Goal: Task Accomplishment & Management: Manage account settings

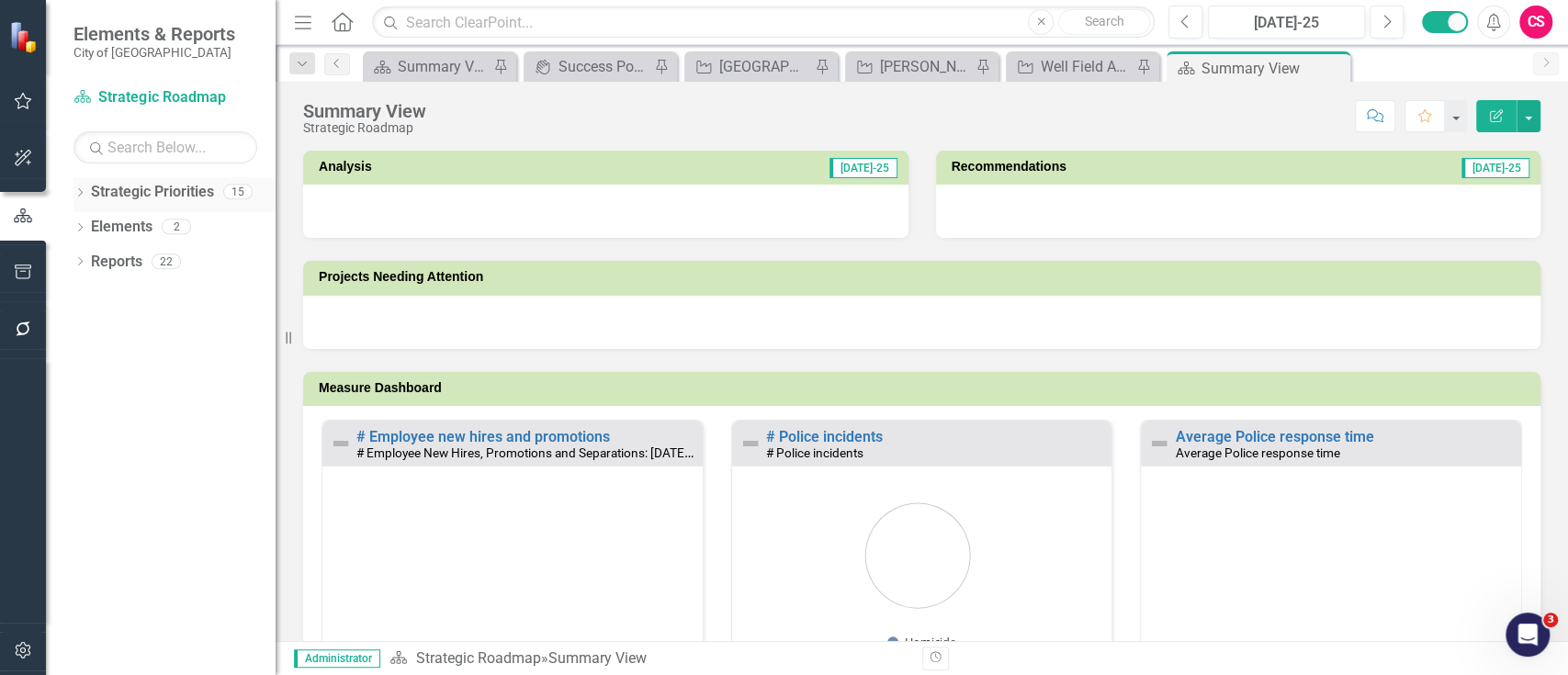
click at [82, 199] on icon "Dropdown" at bounding box center [80, 194] width 13 height 10
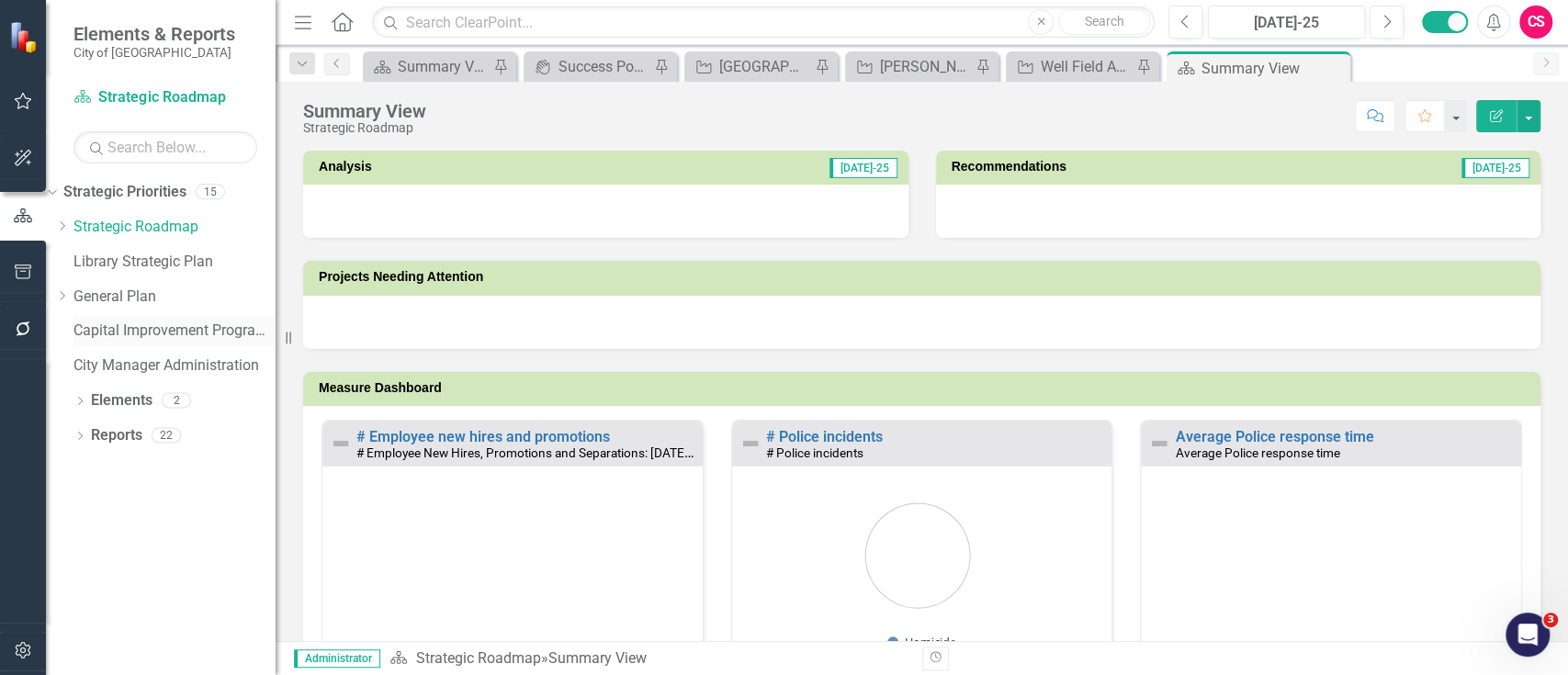
click at [162, 325] on link "Capital Improvement Program - ARCHIVE" at bounding box center [175, 331] width 203 height 21
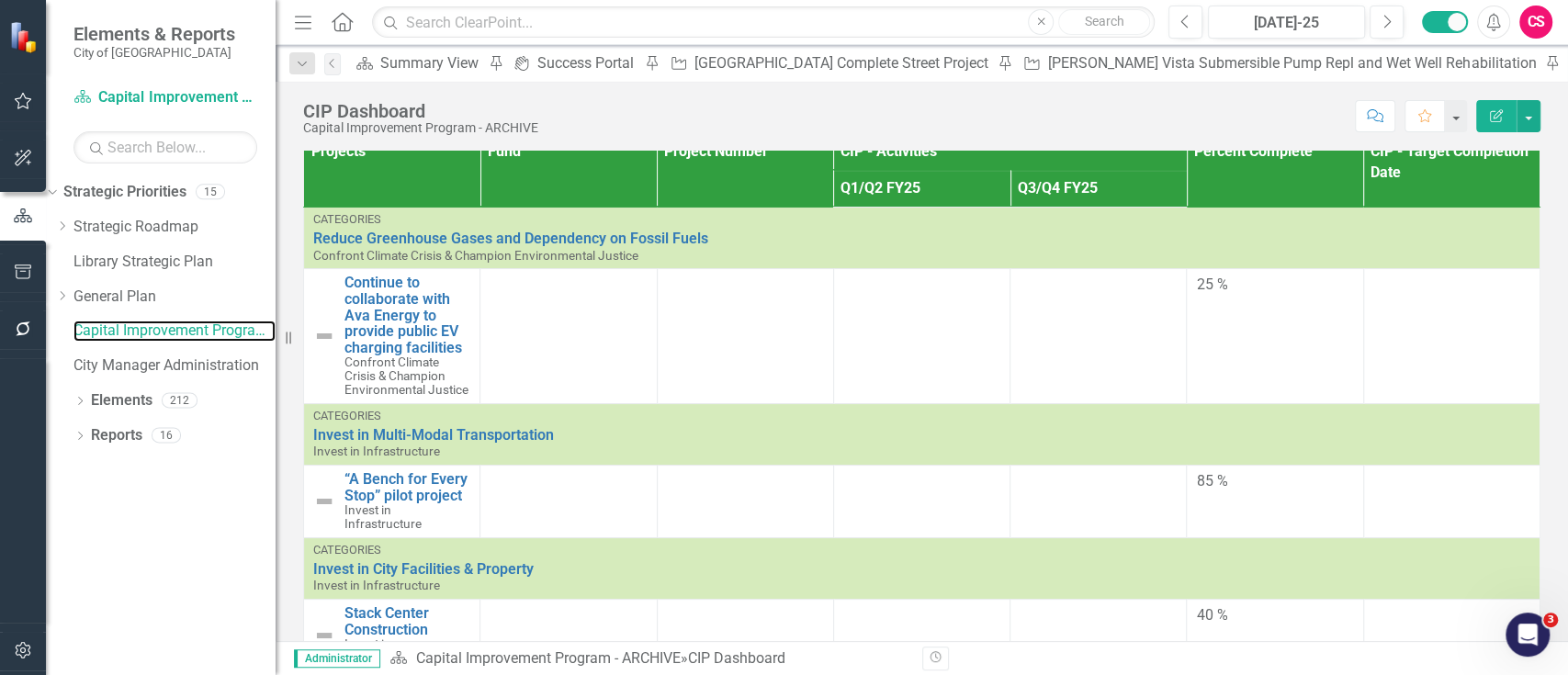
scroll to position [388, 0]
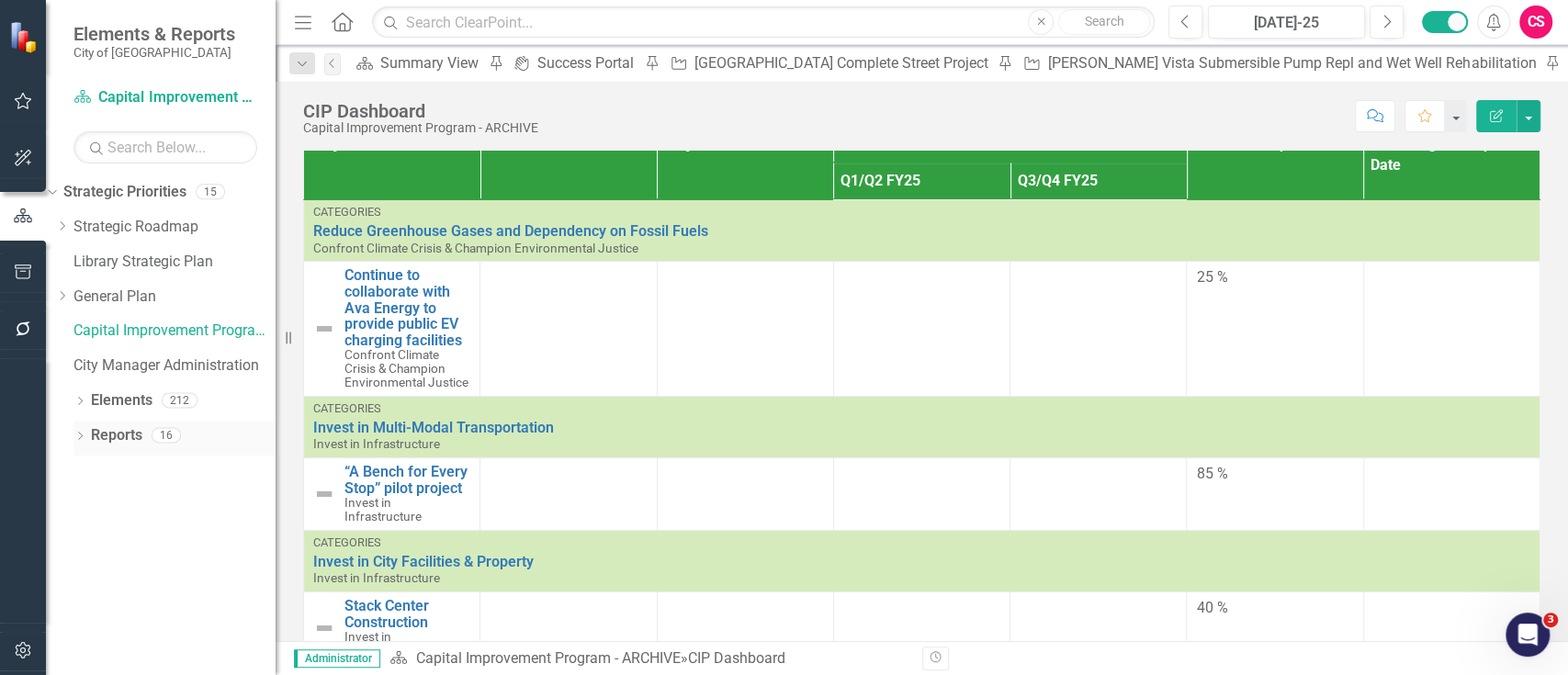
click at [127, 425] on link "Reports" at bounding box center [116, 435] width 51 height 21
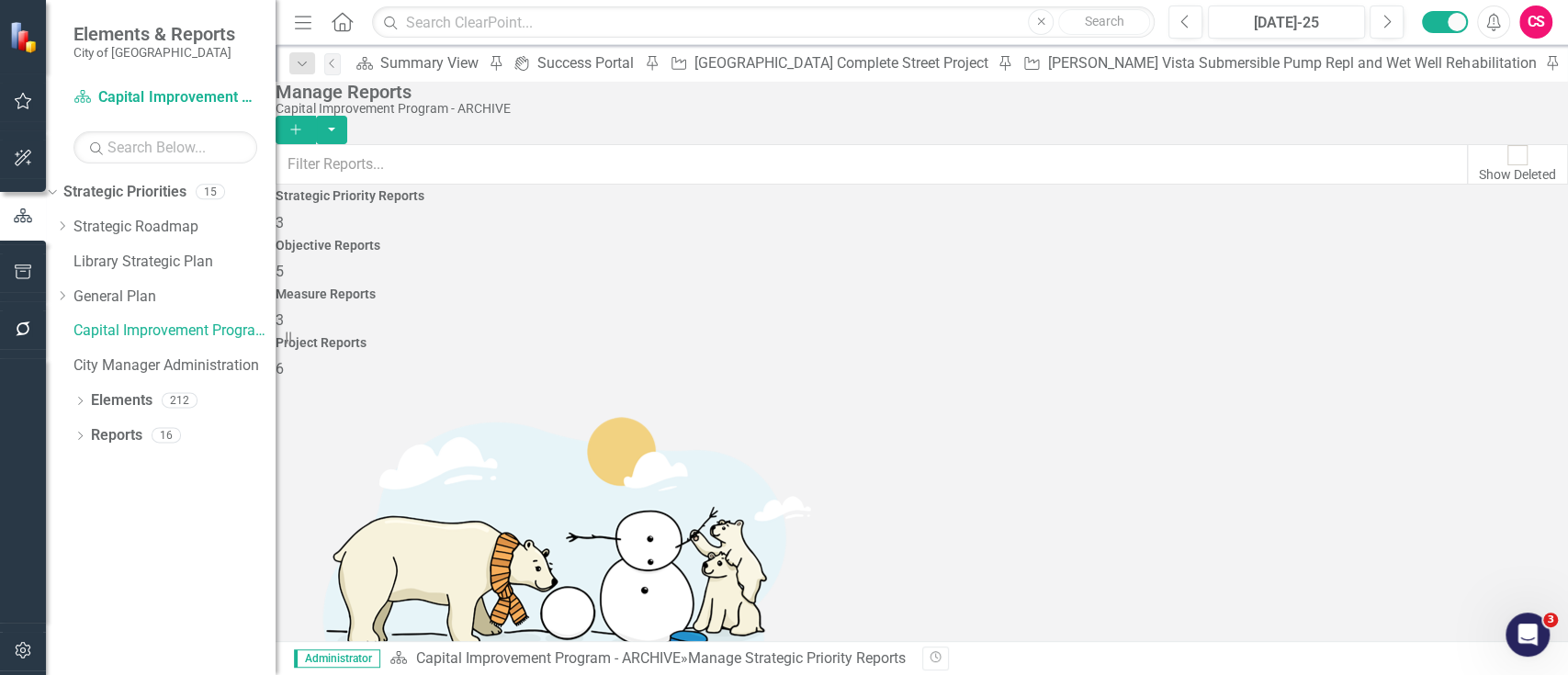
click at [744, 246] on h4 "Objective Reports" at bounding box center [922, 245] width 1293 height 14
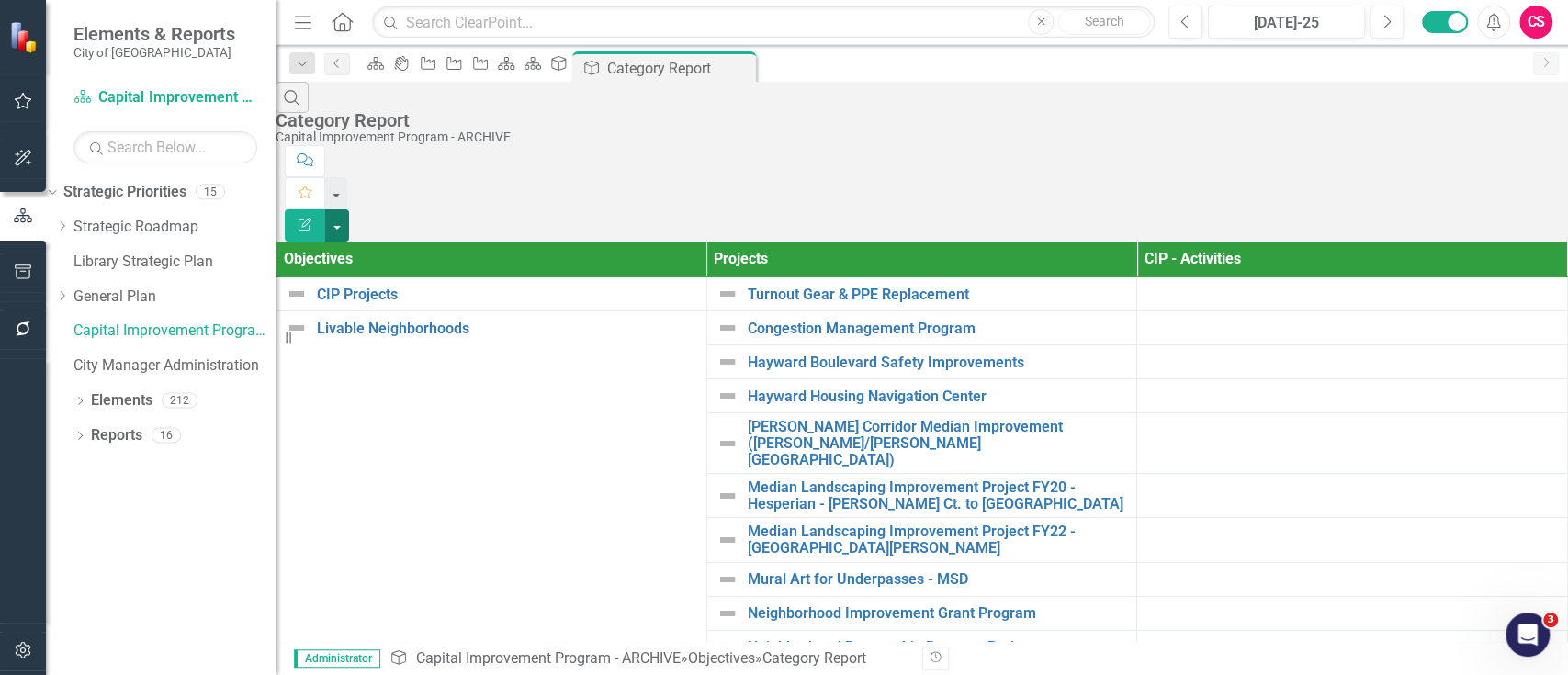
click at [349, 210] on button "button" at bounding box center [337, 226] width 24 height 32
click at [1448, 222] on link "Excel Export to Excel" at bounding box center [1468, 221] width 145 height 34
click at [973, 120] on div "Search Category Report Capital Improvement Program - ARCHIVE" at bounding box center [922, 113] width 1293 height 63
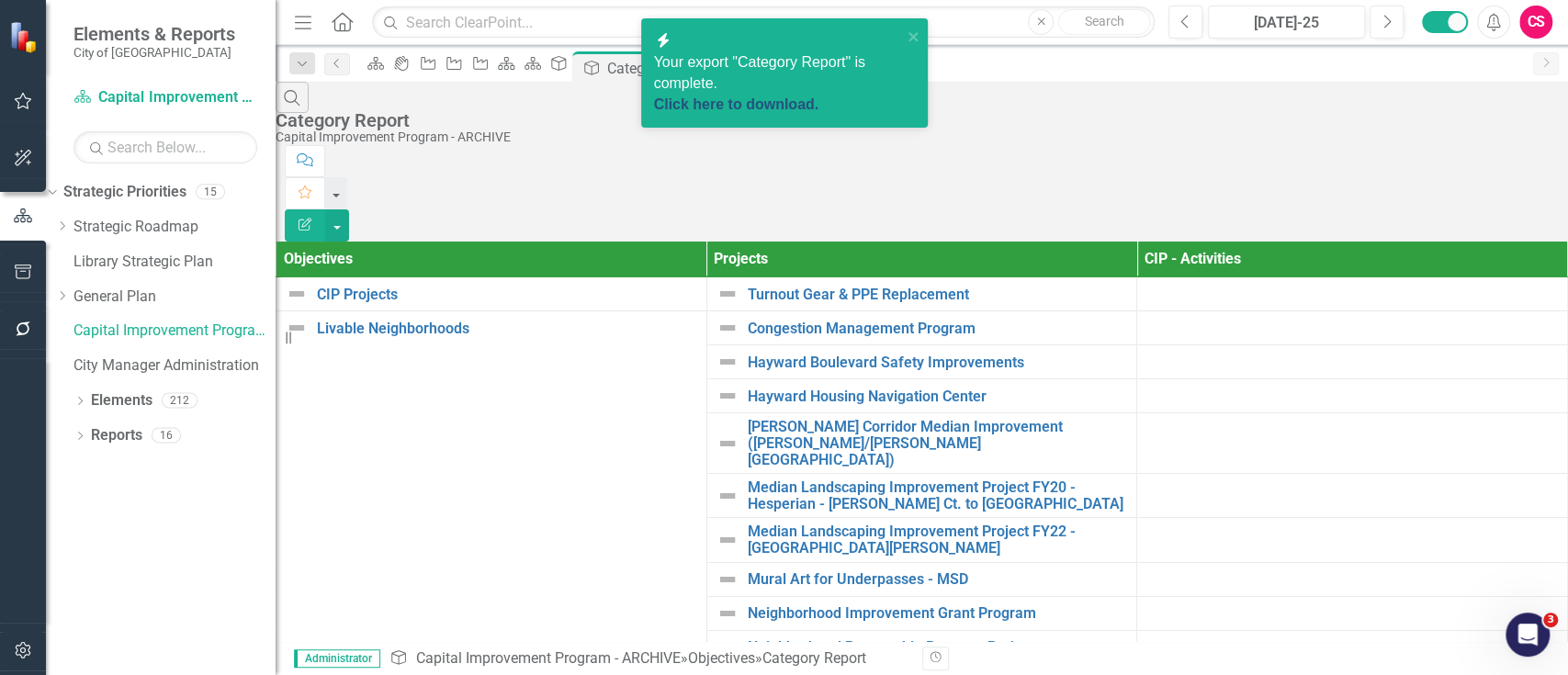
click at [819, 97] on link "Click here to download." at bounding box center [737, 104] width 165 height 16
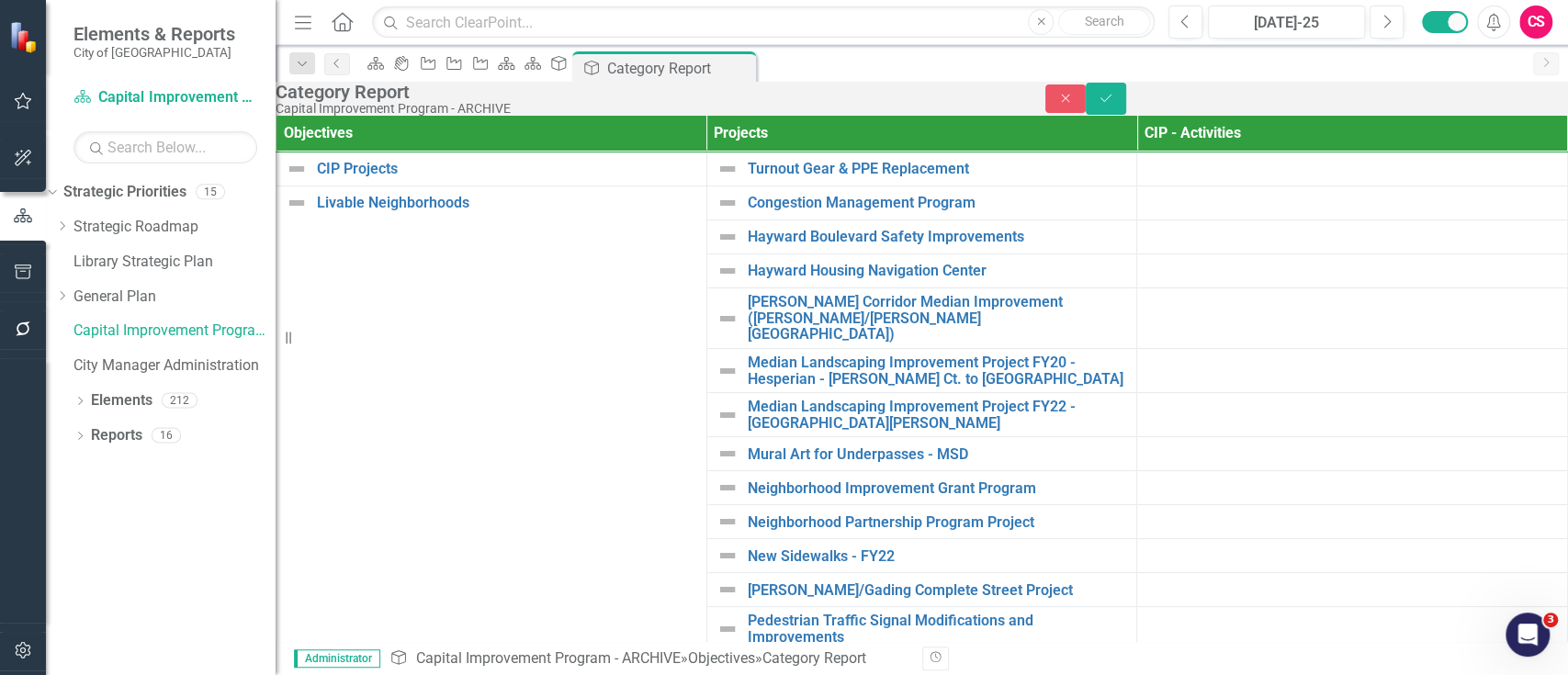
click at [1074, 105] on icon "Close" at bounding box center [1066, 98] width 17 height 13
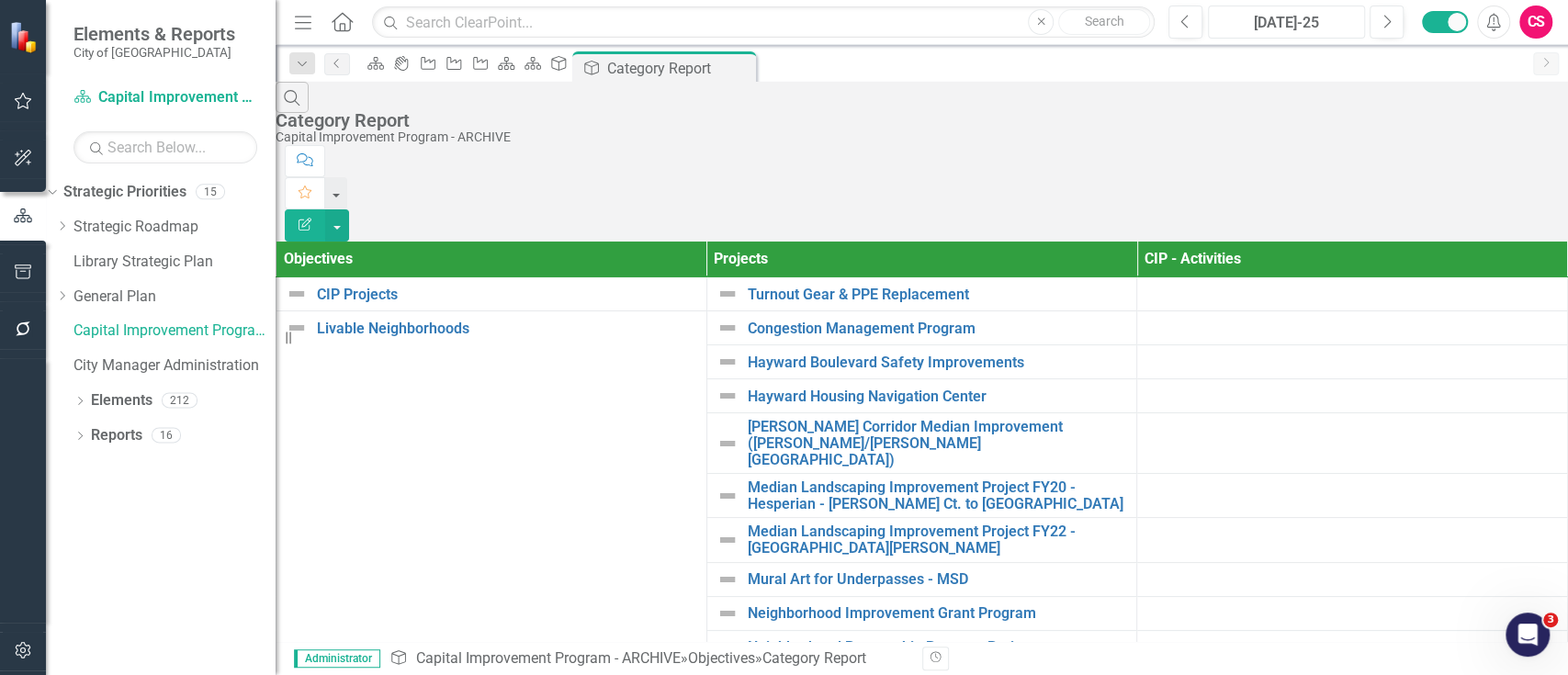
click at [1325, 11] on button "[DATE]-25" at bounding box center [1287, 22] width 157 height 33
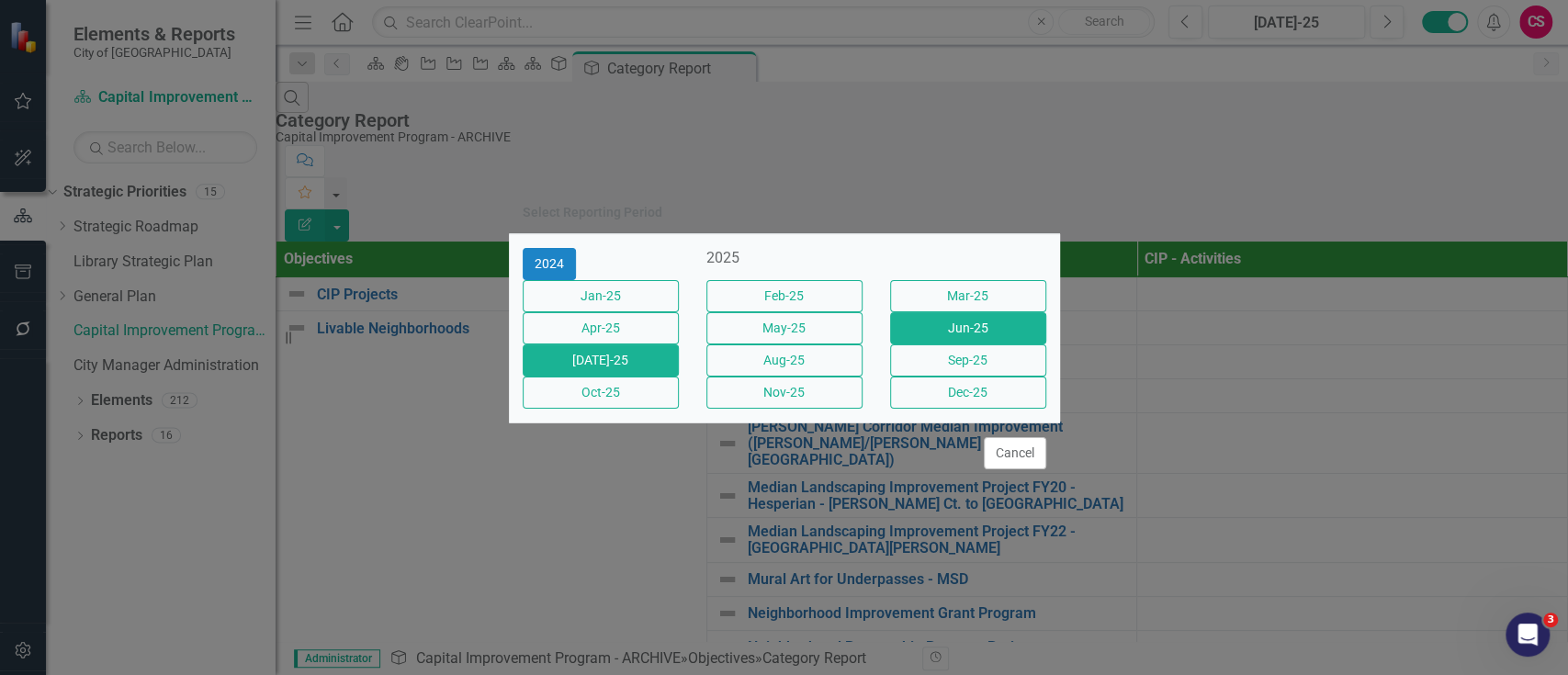
click at [985, 317] on button "Jun-25" at bounding box center [968, 328] width 156 height 32
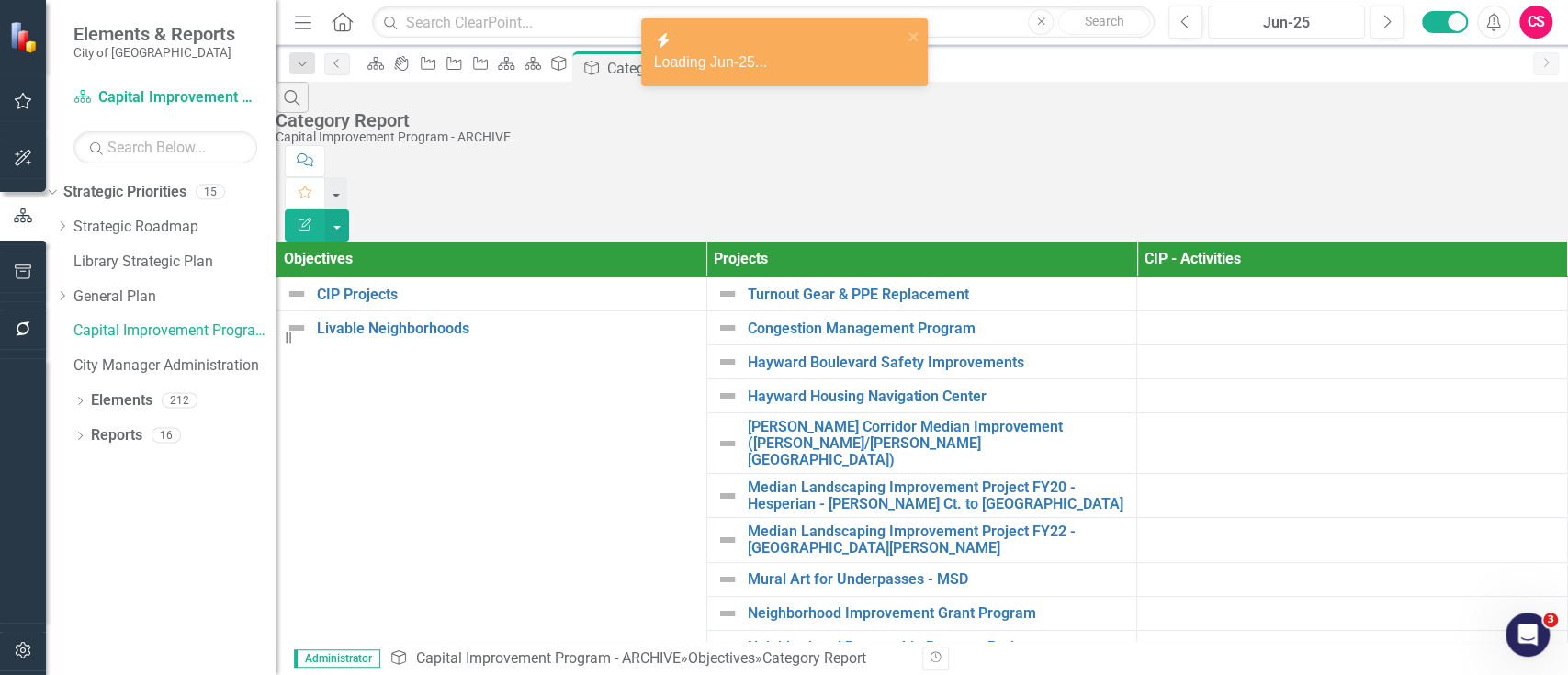
scroll to position [1622, 0]
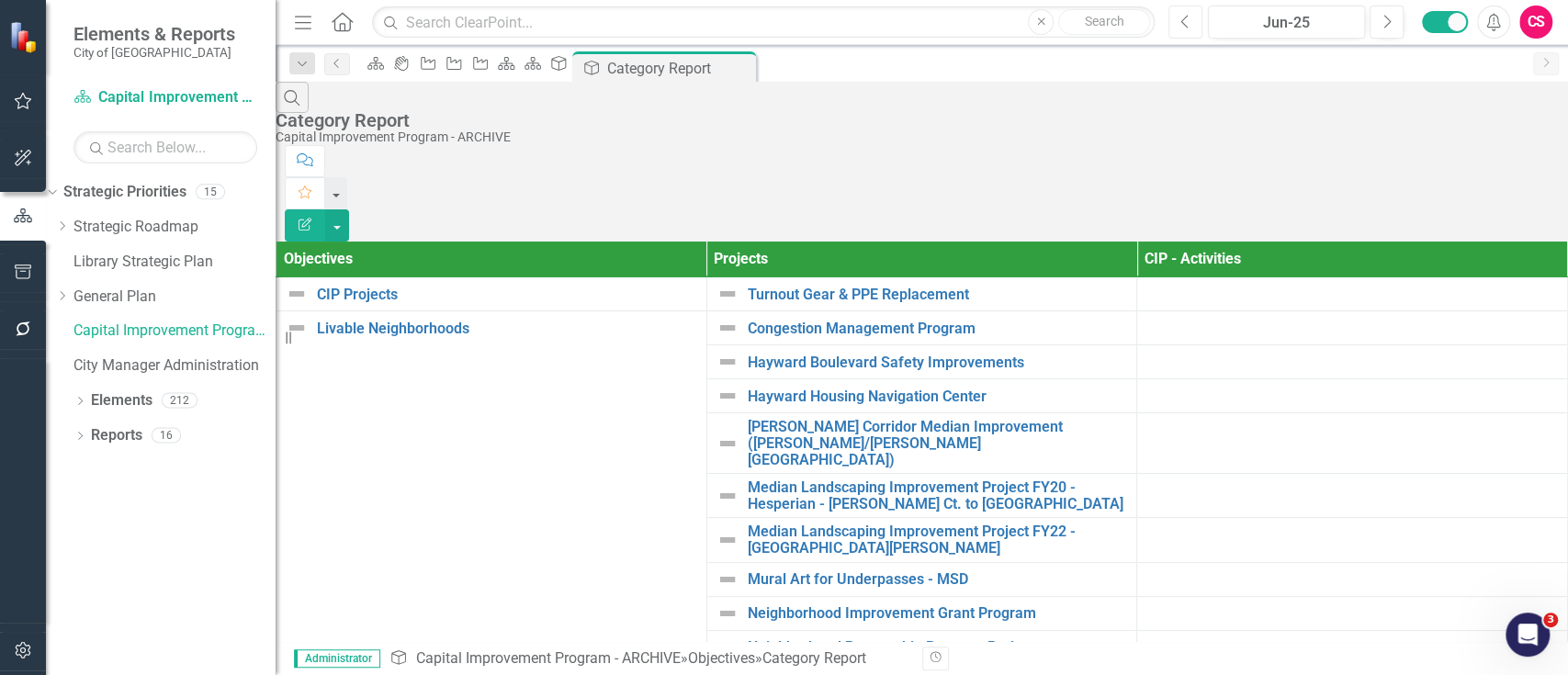
click at [1191, 27] on icon "Previous" at bounding box center [1185, 22] width 10 height 17
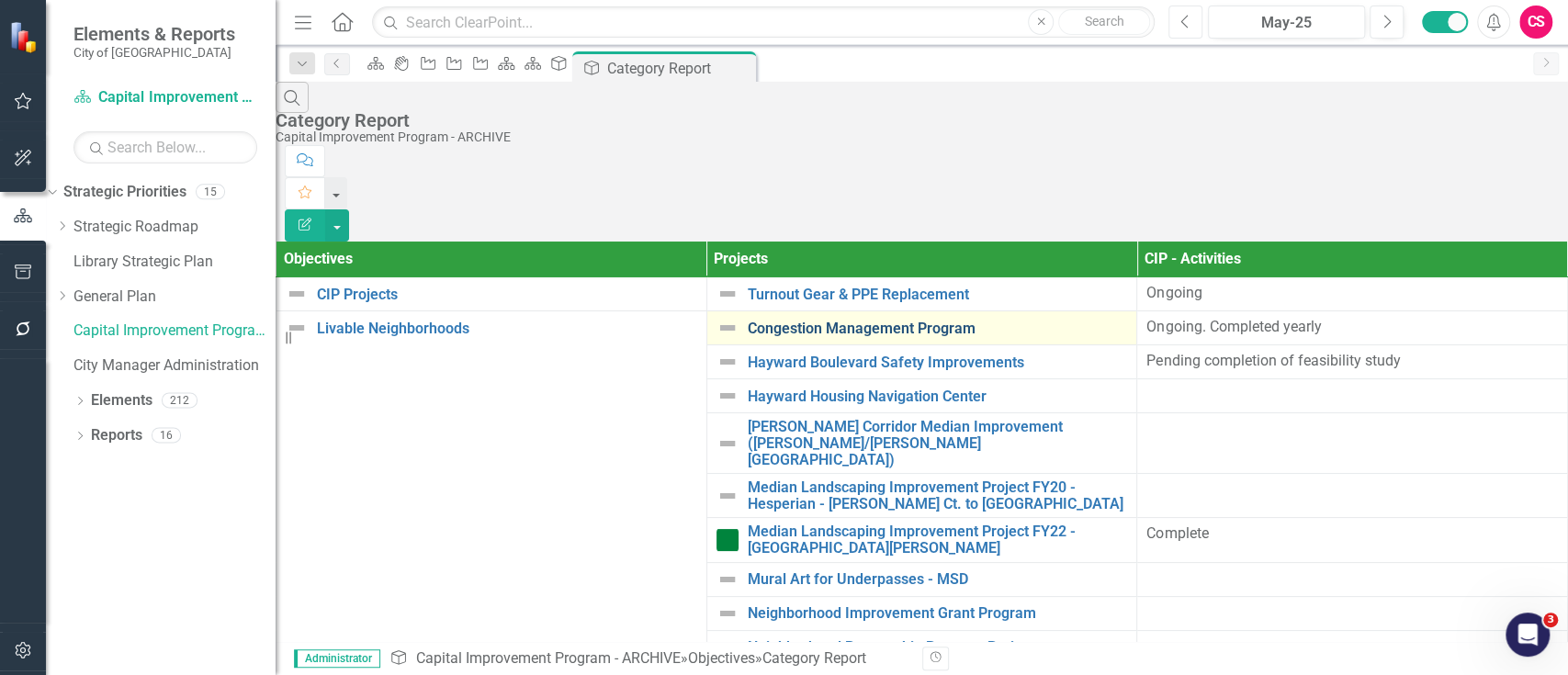
scroll to position [420, 0]
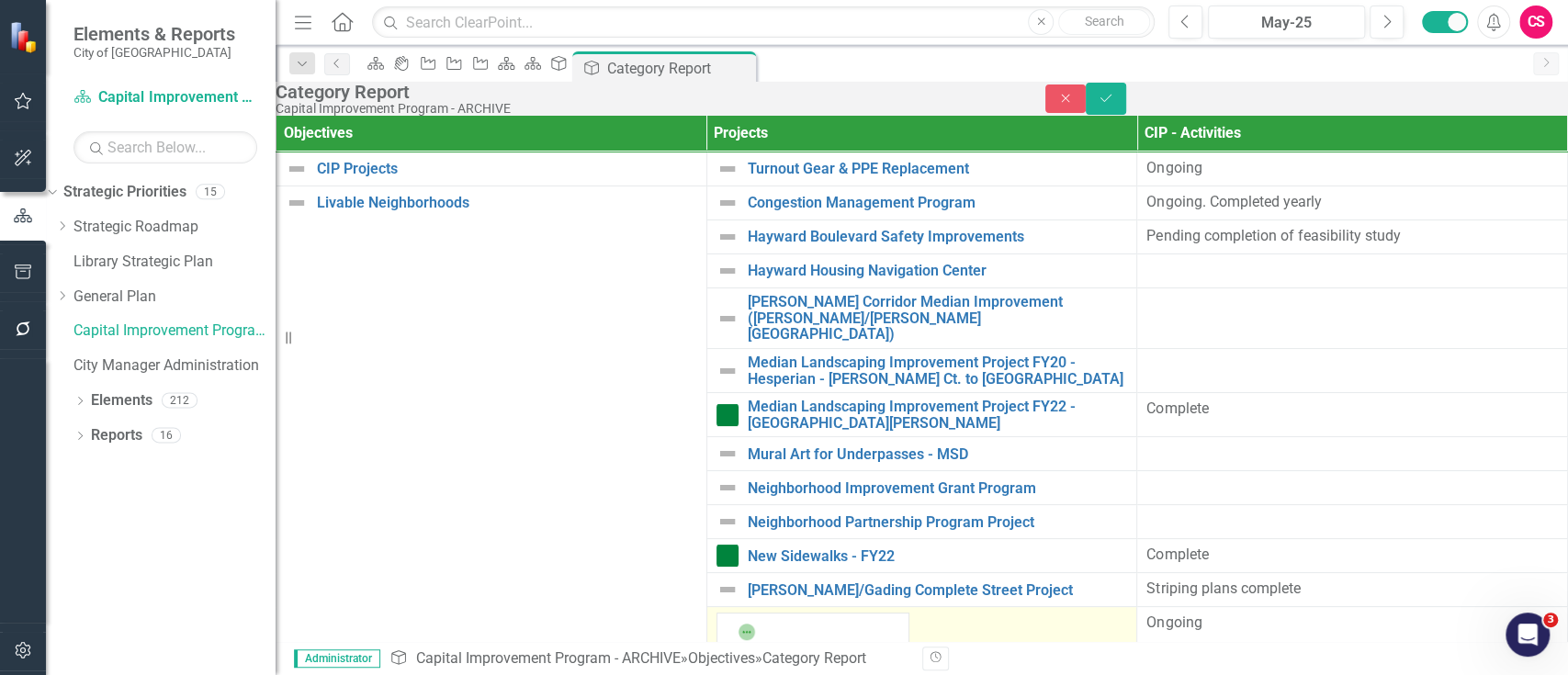
click at [738, 623] on img at bounding box center [747, 632] width 19 height 19
click at [1074, 104] on icon "Close" at bounding box center [1066, 98] width 17 height 13
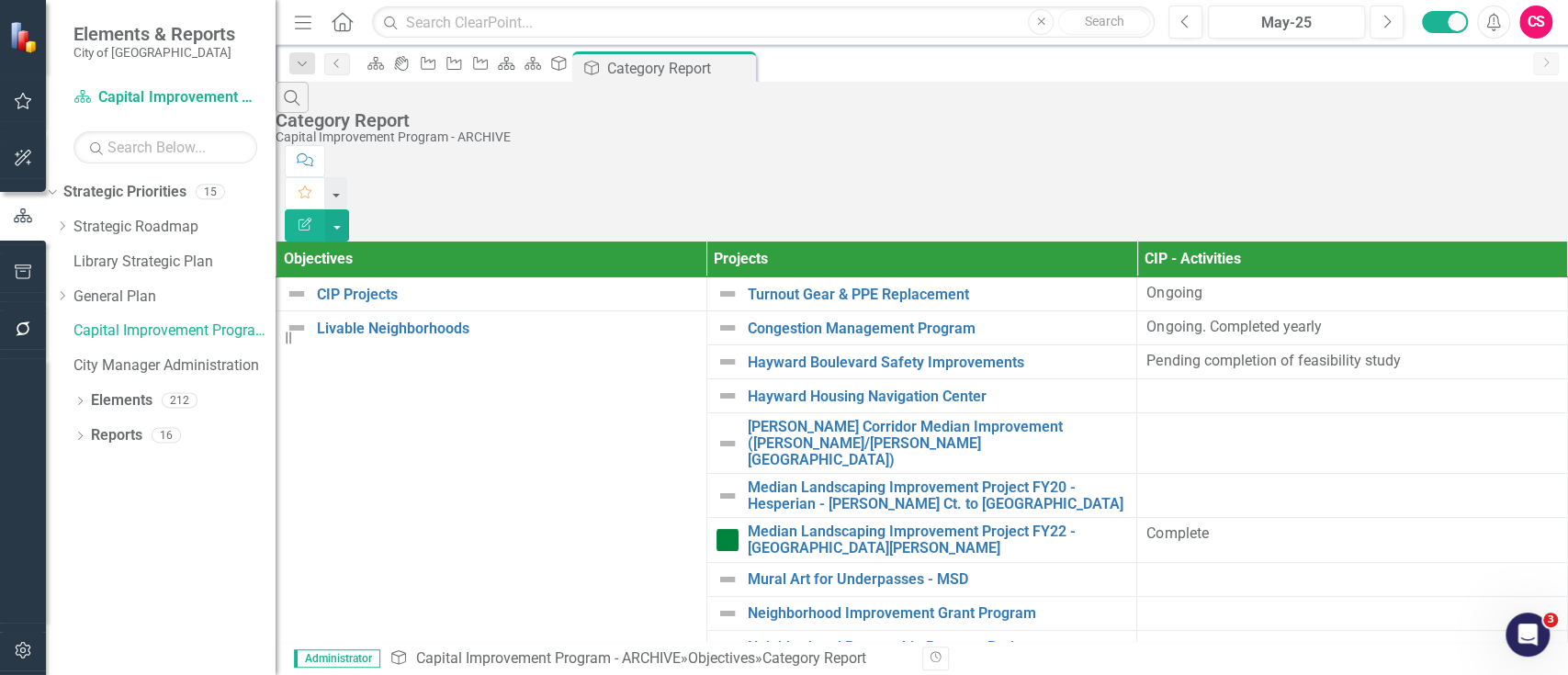
scroll to position [0, 0]
click at [846, 320] on link "Congestion Management Program" at bounding box center [938, 329] width 381 height 17
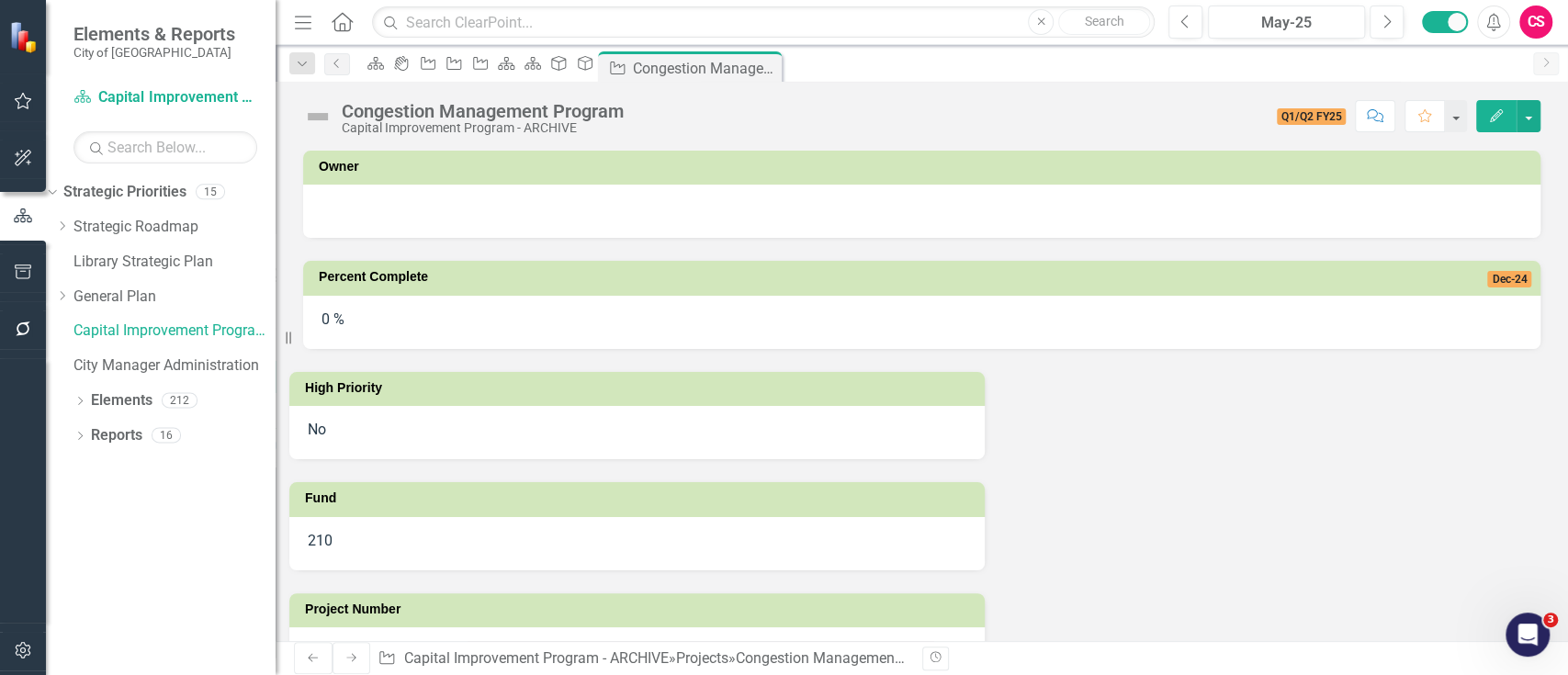
click at [1185, 287] on td "Dec-24" at bounding box center [1358, 279] width 346 height 28
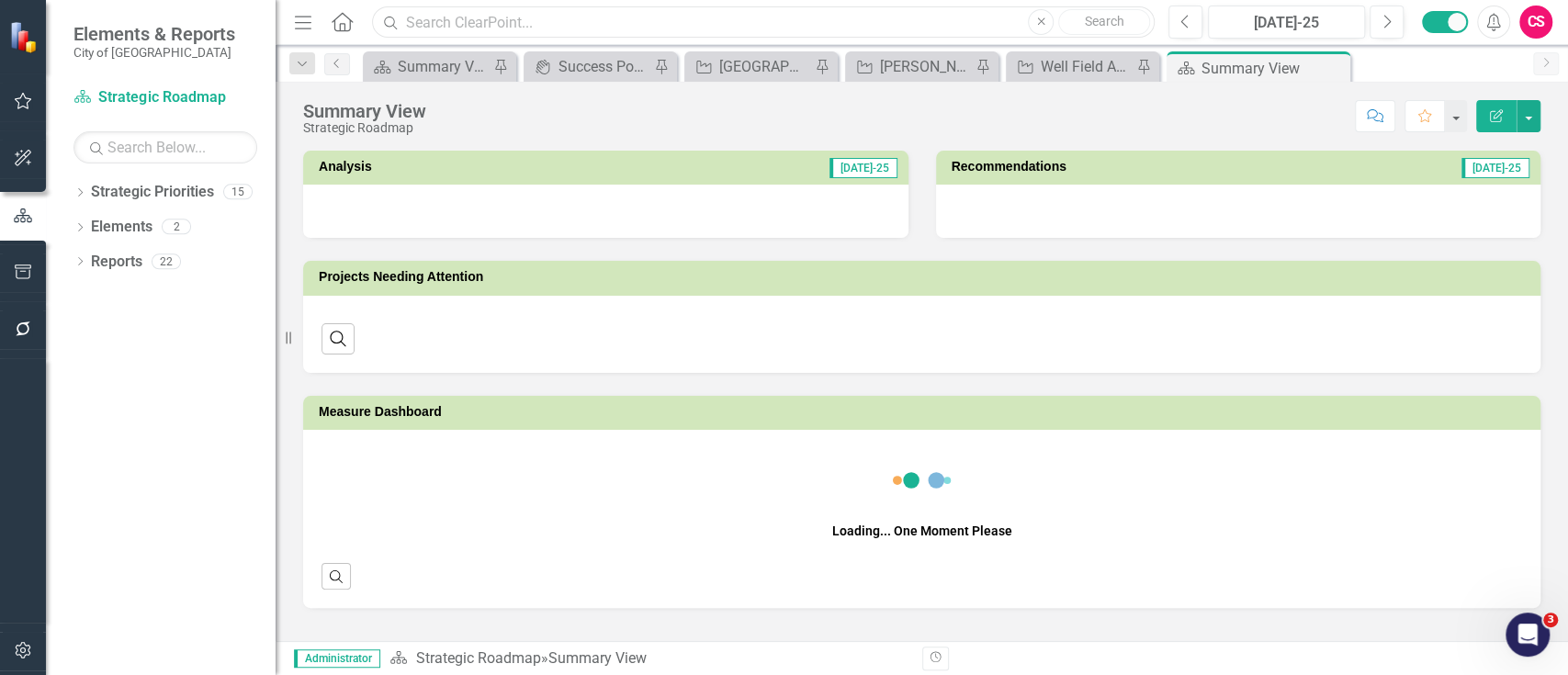
click at [452, 19] on input "text" at bounding box center [764, 22] width 783 height 32
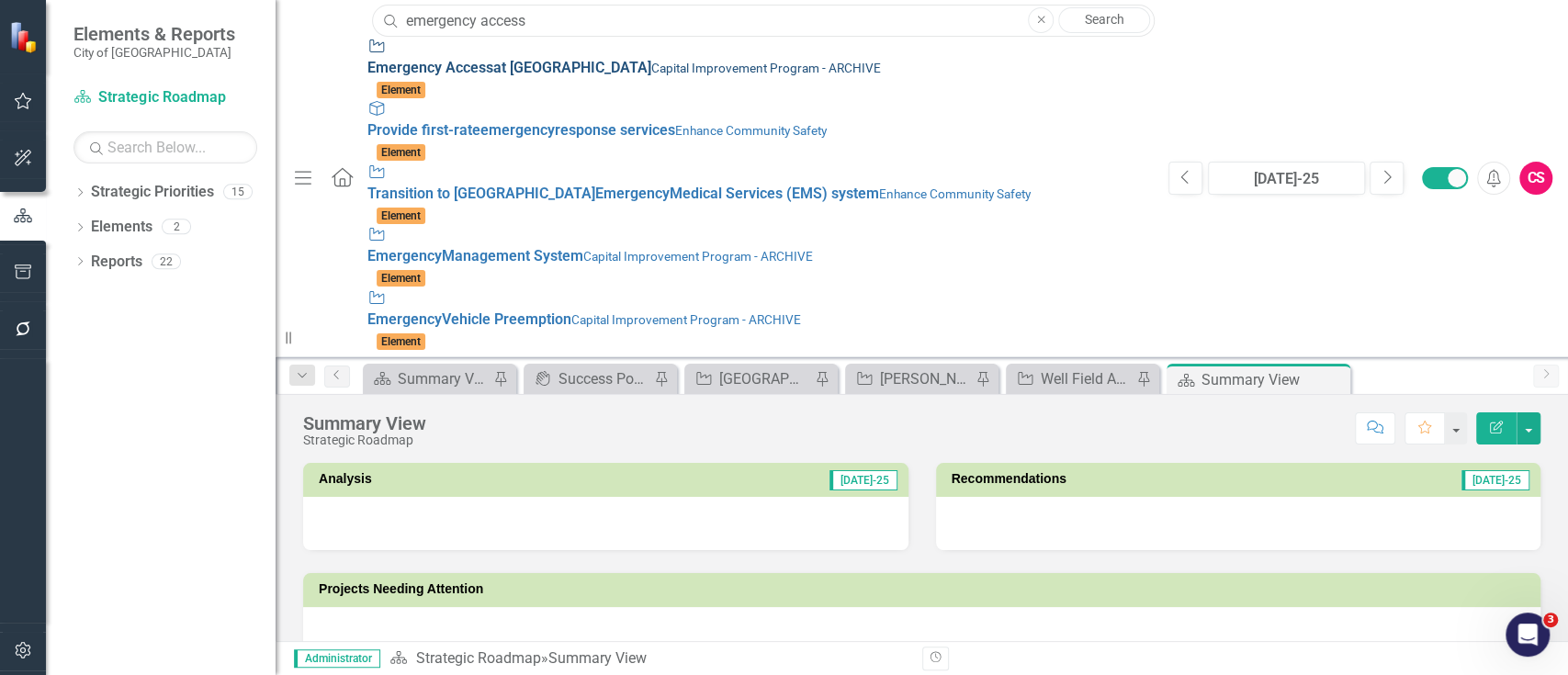
type input "emergency access"
click at [550, 73] on div "Project Emergency Access at Highland Blvd Capital Improvement Program - ARCHIVE" at bounding box center [759, 58] width 783 height 43
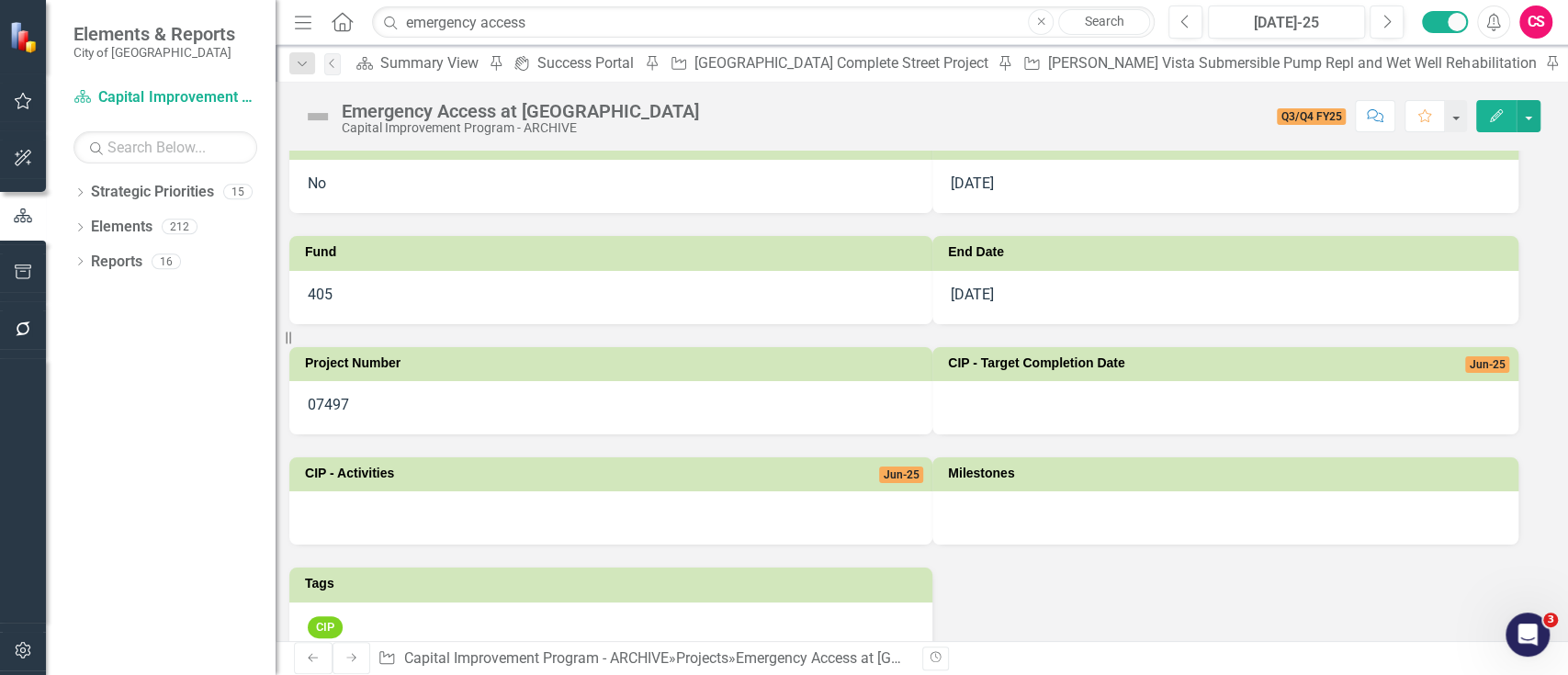
scroll to position [247, 0]
click at [21, 646] on icon "button" at bounding box center [23, 650] width 20 height 15
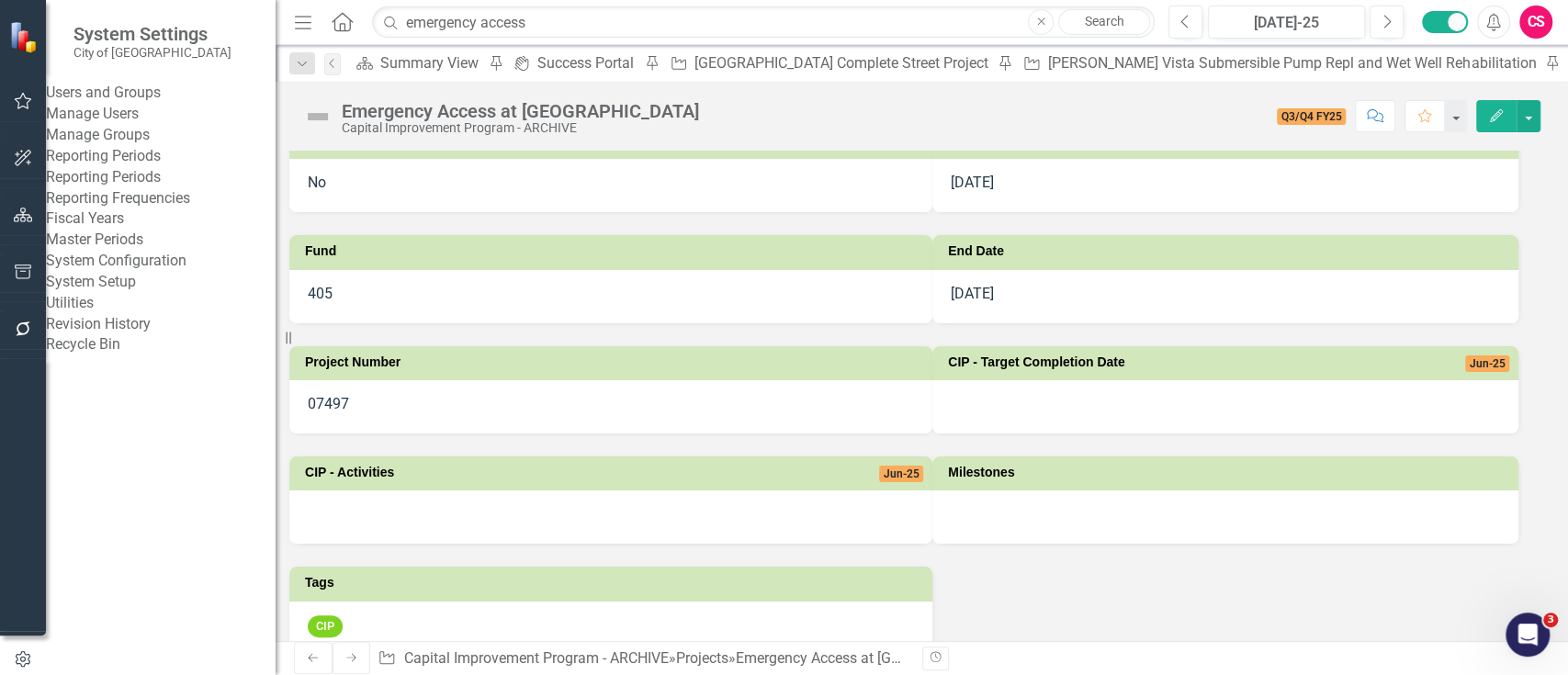
click at [128, 293] on link "System Setup" at bounding box center [160, 282] width 229 height 21
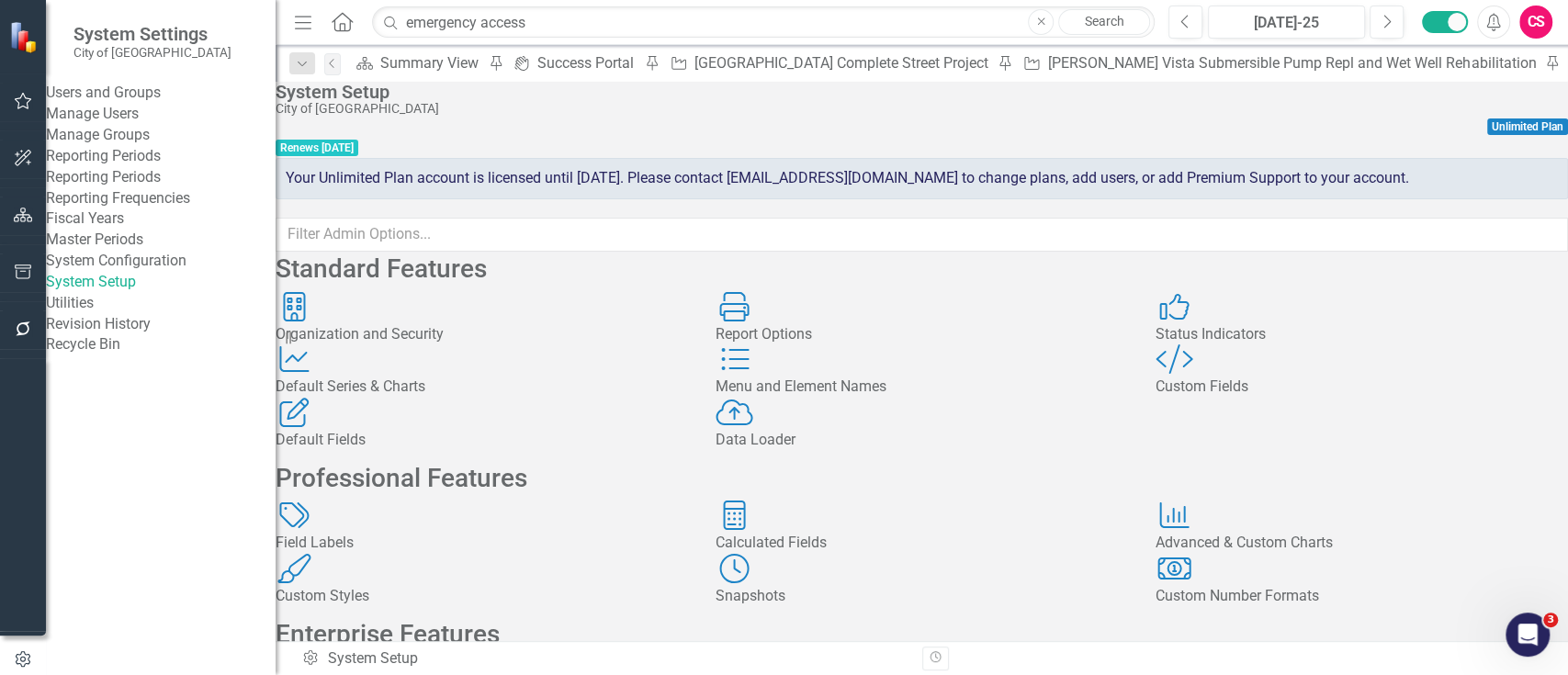
click at [1299, 345] on div "Status Indicators" at bounding box center [1362, 334] width 412 height 21
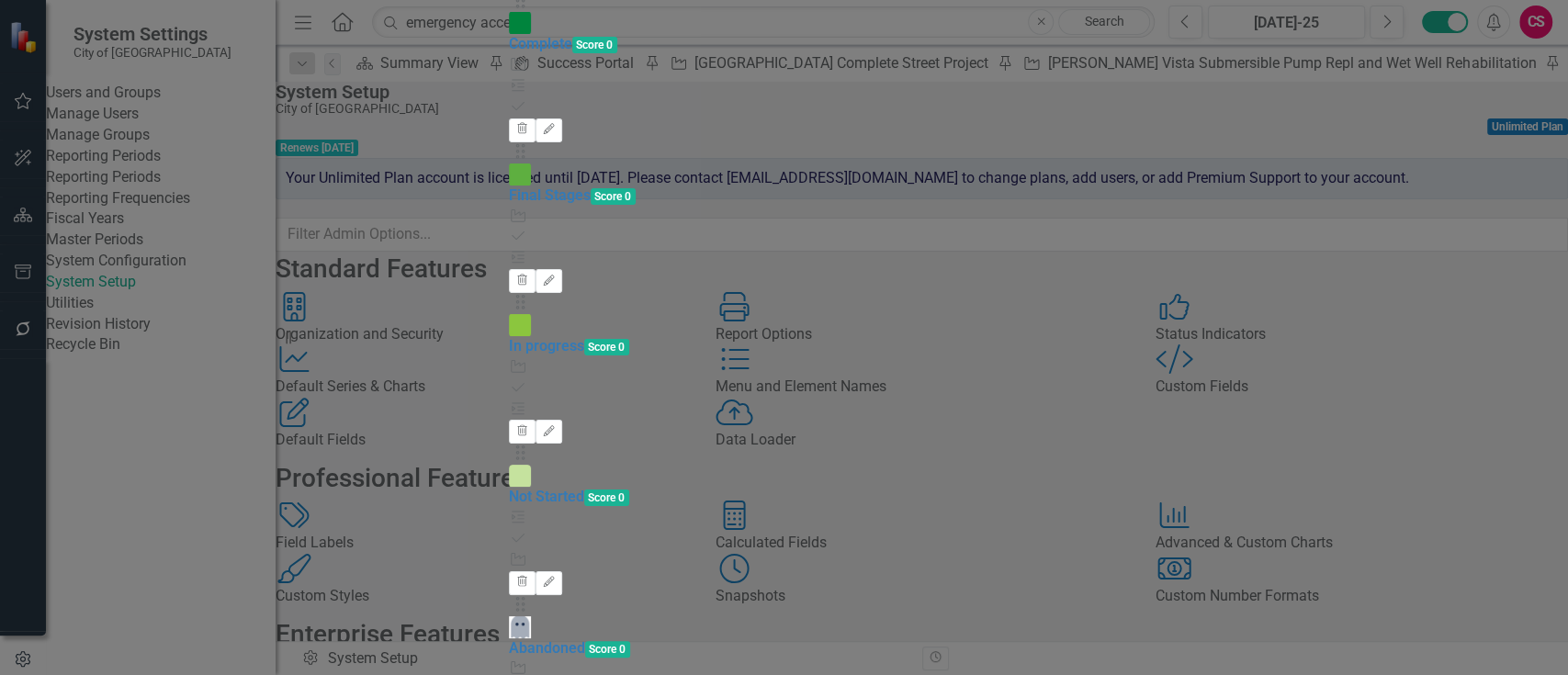
scroll to position [416, 0]
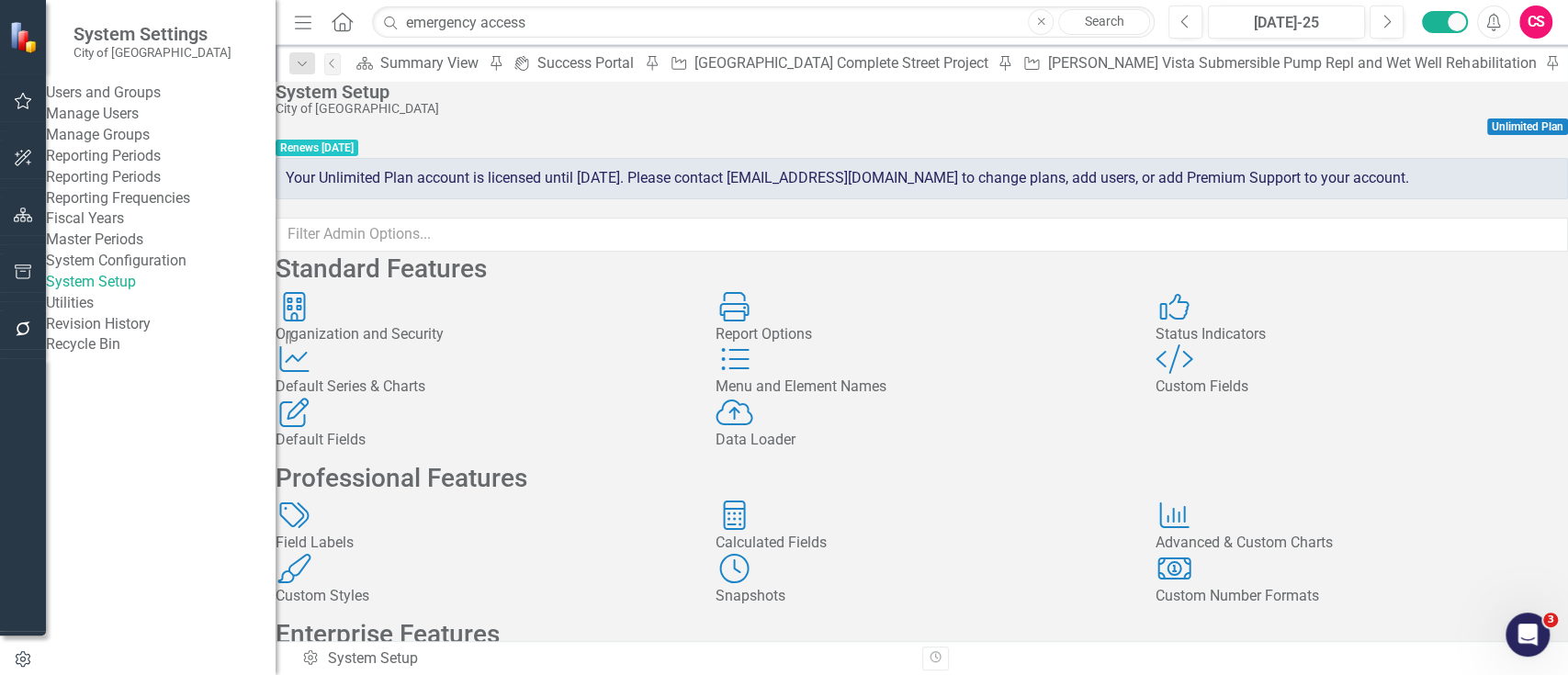
click at [1547, 173] on div "System Setup City of Hayward Unlimited Plan Renews 1/1/27 Your Unlimited Plan a…" at bounding box center [922, 166] width 1293 height 170
click at [1343, 335] on div "Status Indicators Status Indicators" at bounding box center [1362, 318] width 412 height 53
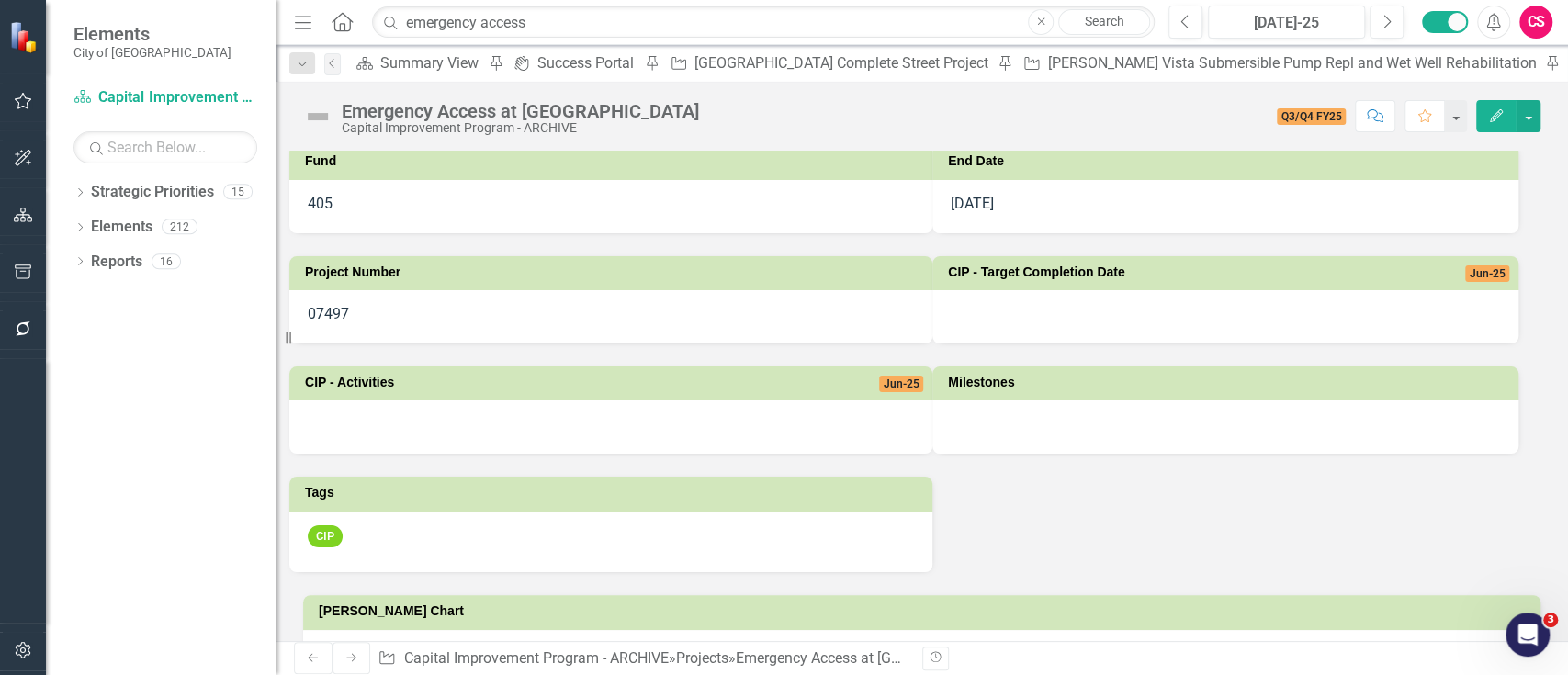
scroll to position [342, 0]
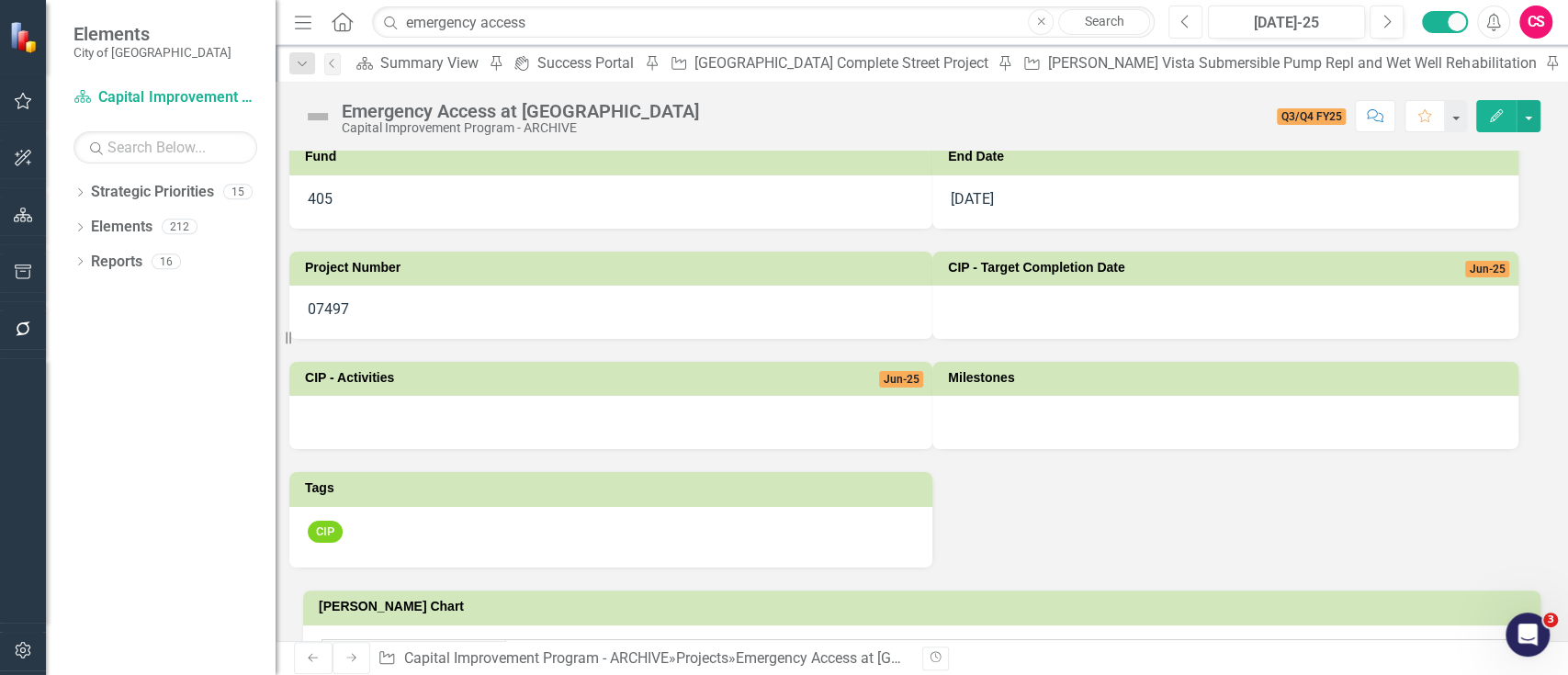
click at [1188, 28] on icon "Previous" at bounding box center [1185, 22] width 10 height 17
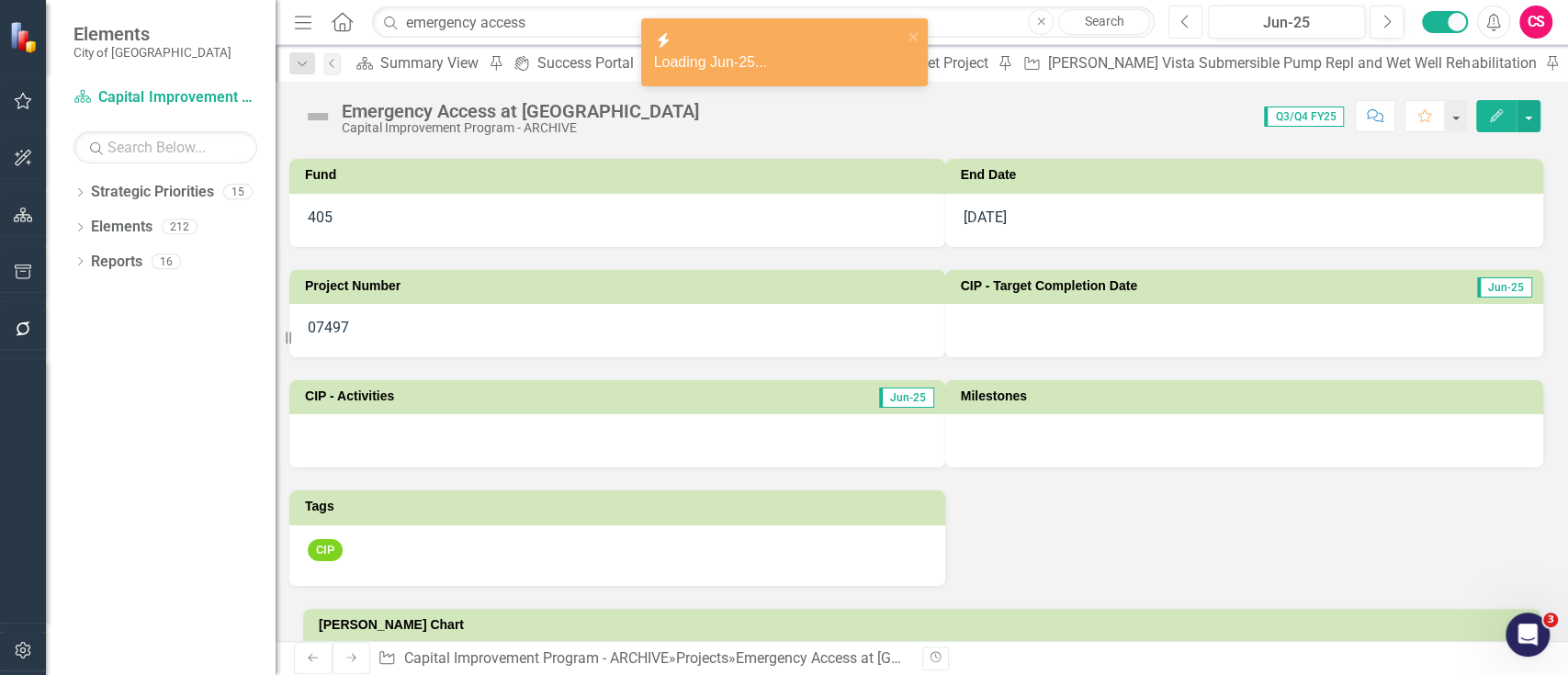
scroll to position [390, 0]
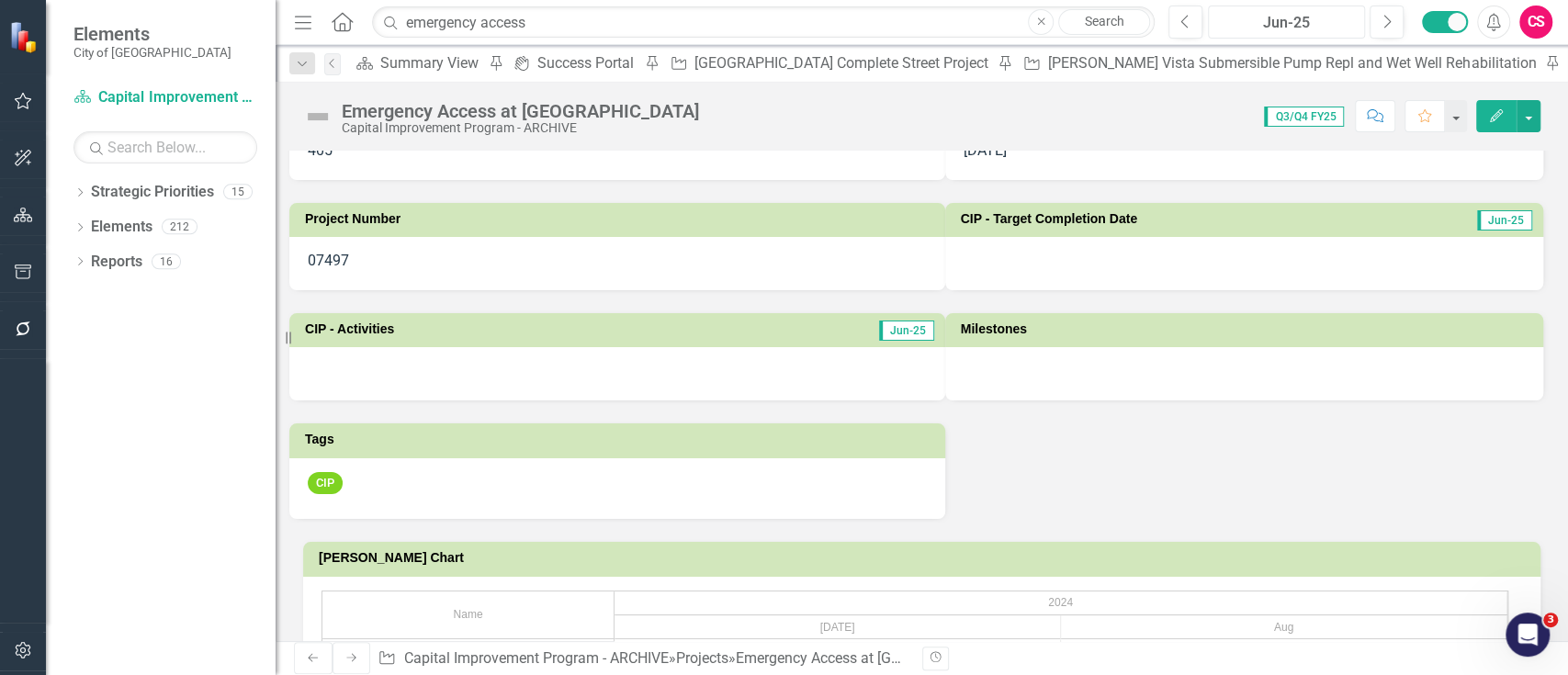
click at [1257, 26] on div "Jun-25" at bounding box center [1287, 23] width 144 height 22
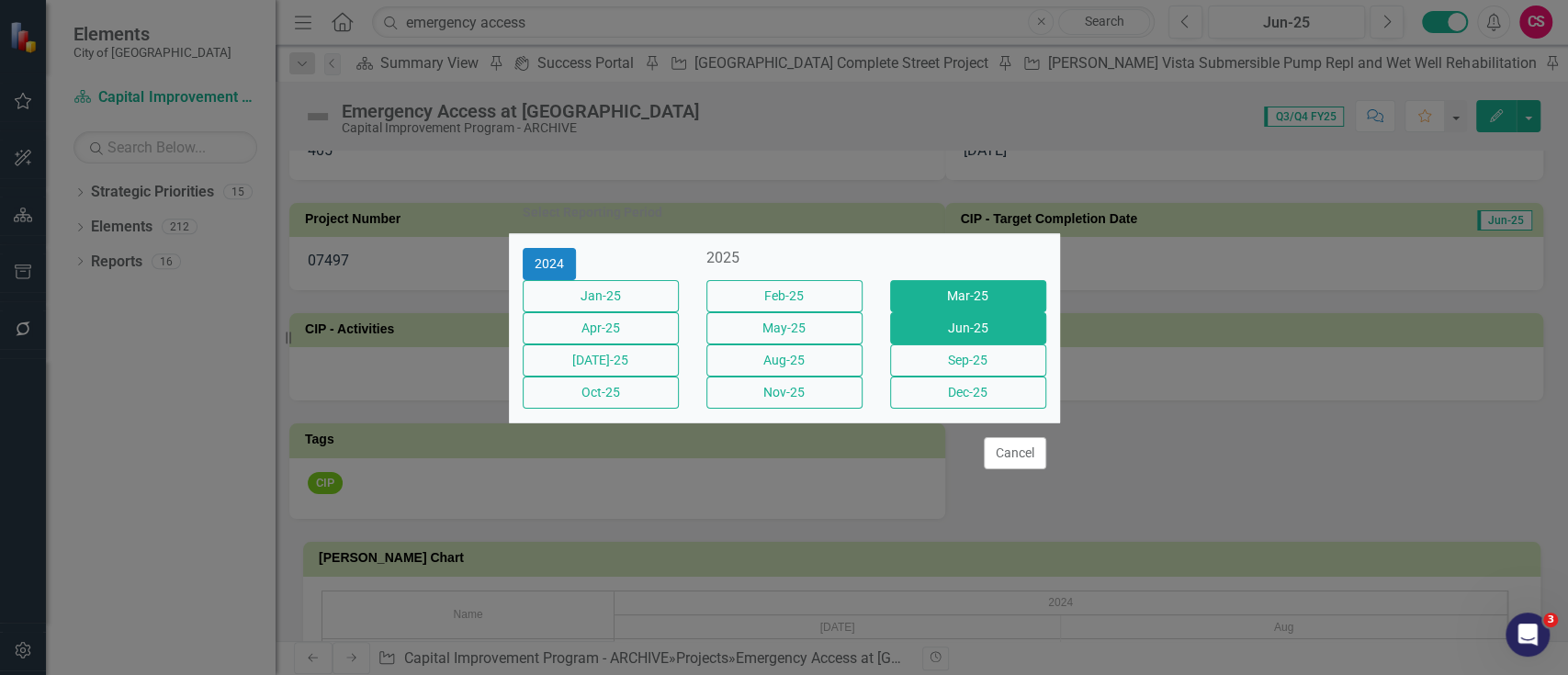
click at [941, 285] on button "Mar-25" at bounding box center [968, 296] width 156 height 32
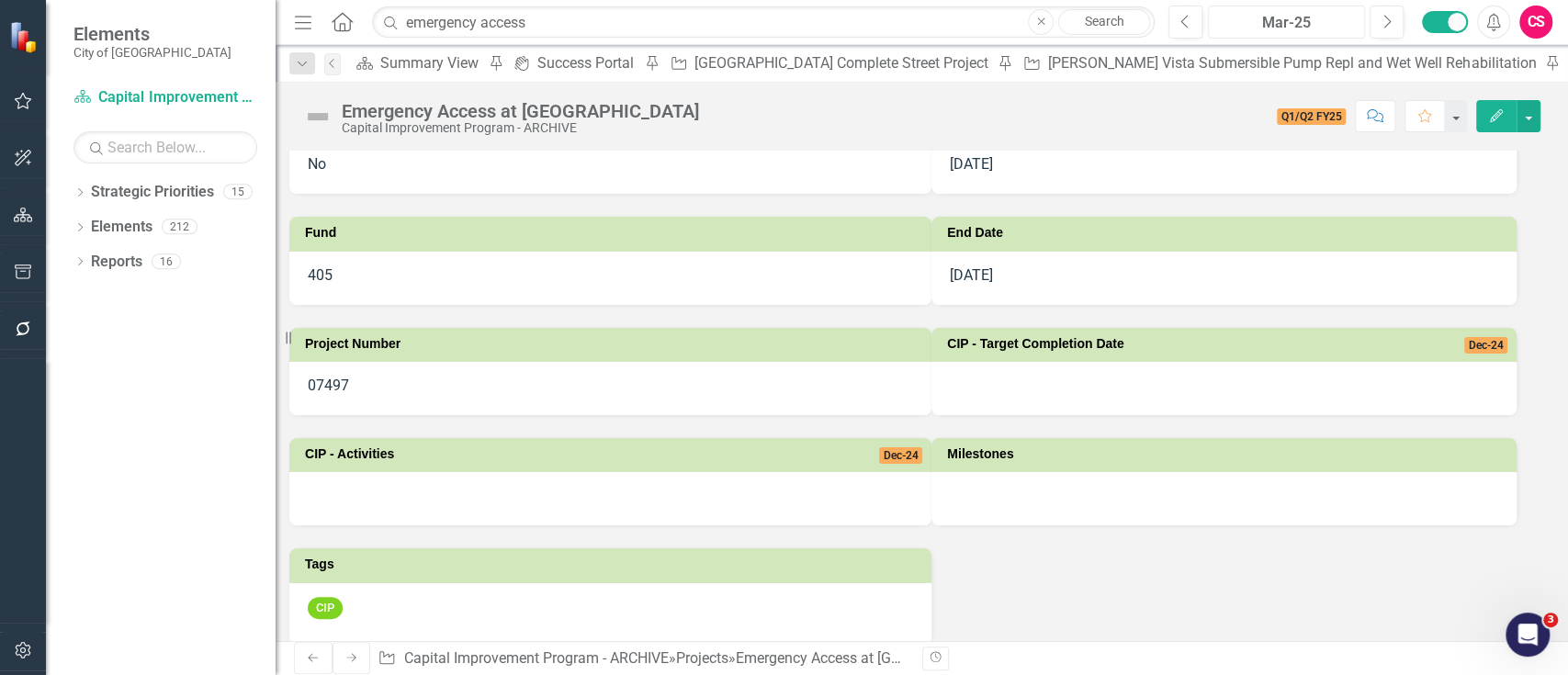
scroll to position [266, 0]
click at [1002, 336] on h3 "CIP - Target Completion Date" at bounding box center [1172, 343] width 450 height 14
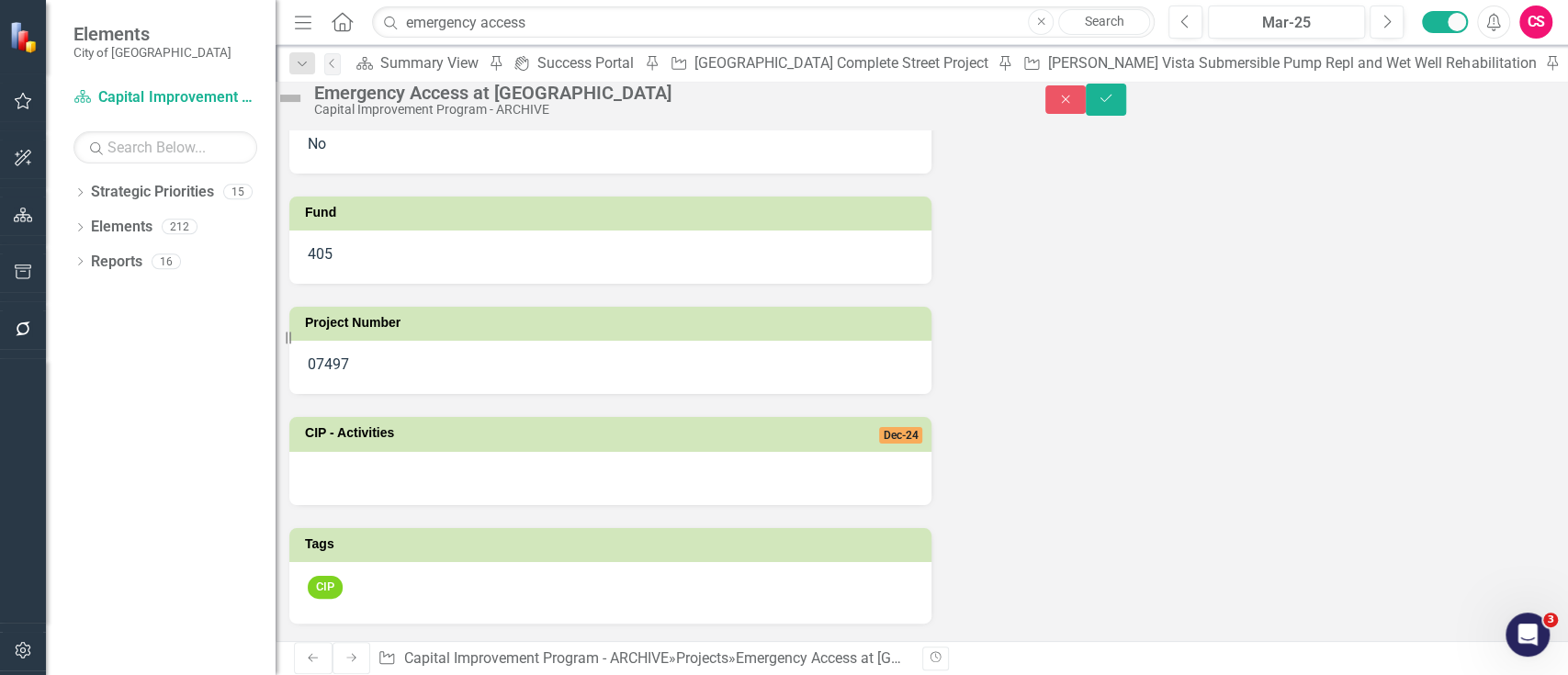
scroll to position [0, 0]
click at [1074, 106] on icon "Close" at bounding box center [1066, 99] width 17 height 13
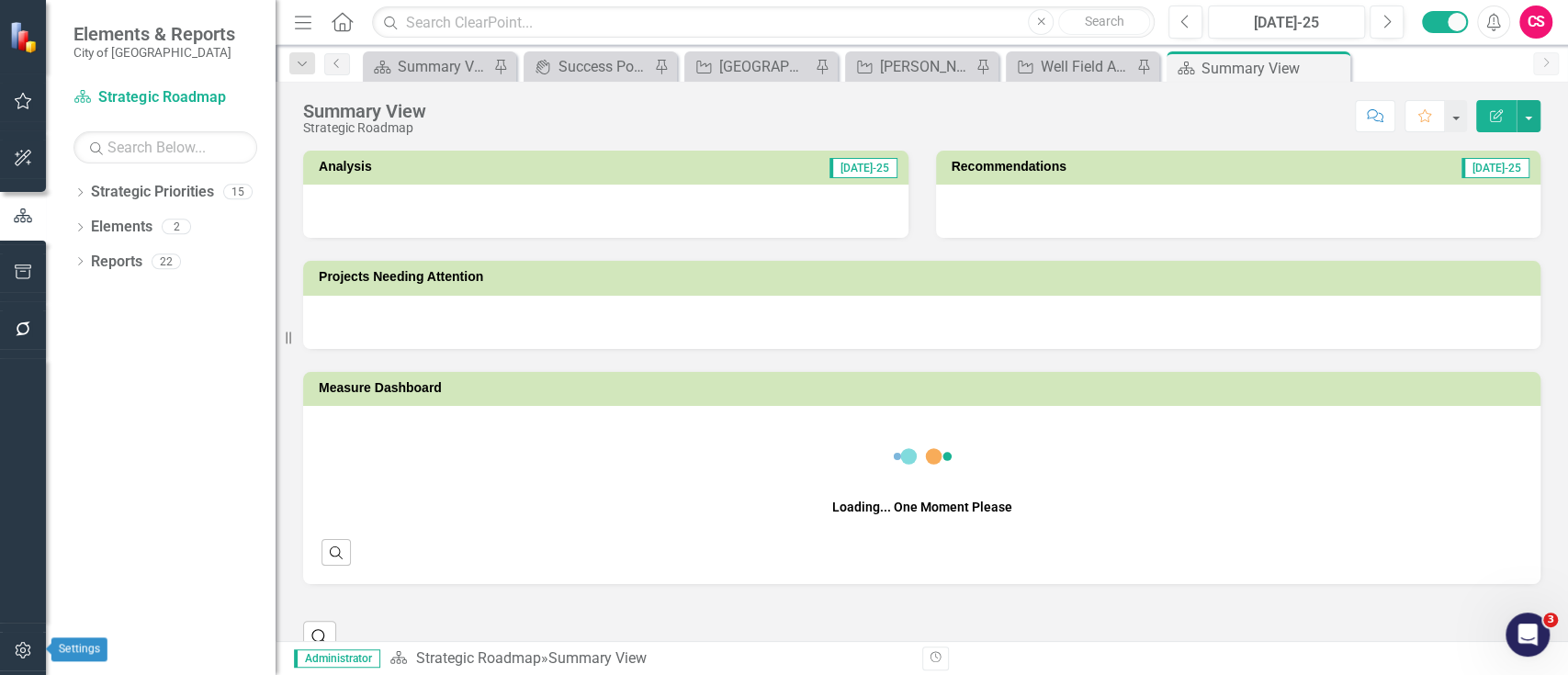
click at [22, 655] on icon "button" at bounding box center [23, 650] width 20 height 15
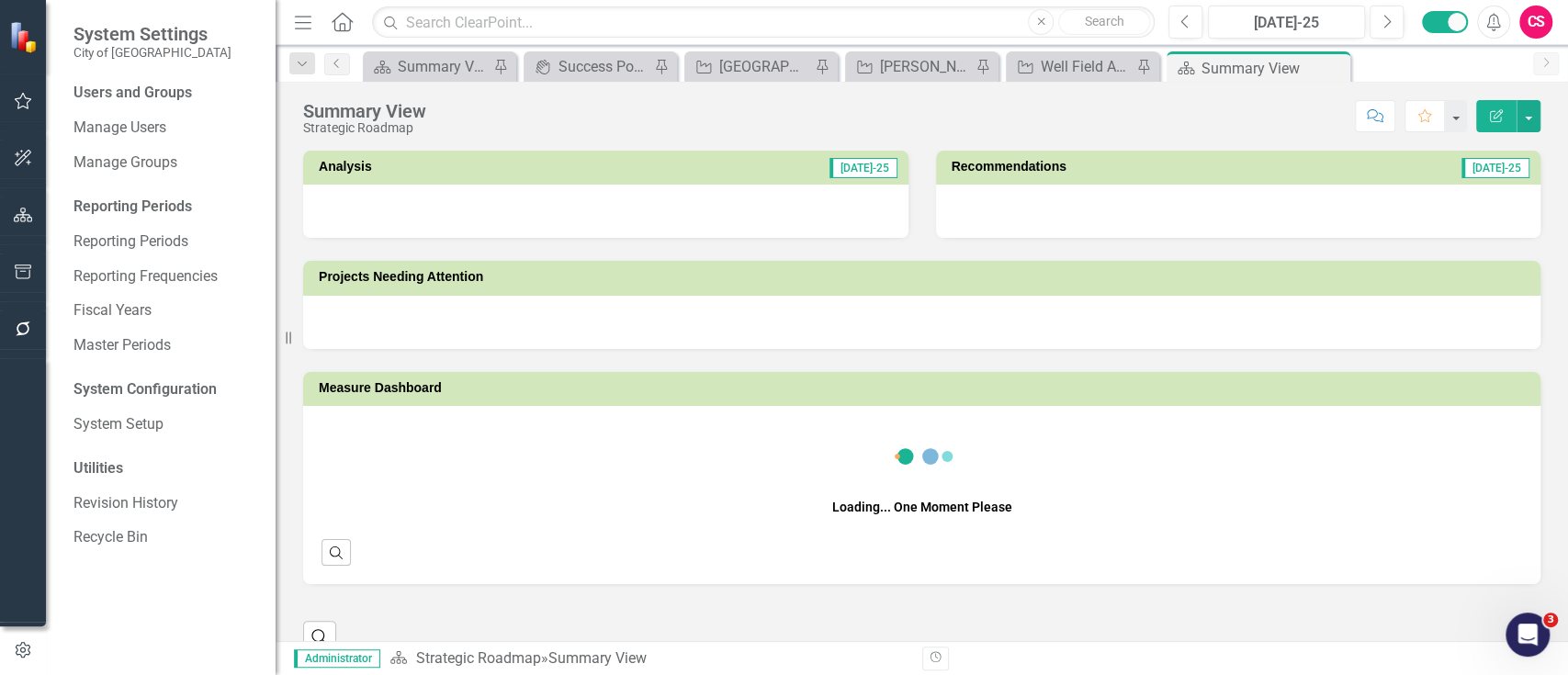
click at [132, 497] on div "Users and Groups Manage Users Manage Groups Reporting Periods Reporting Periods…" at bounding box center [160, 379] width 229 height 592
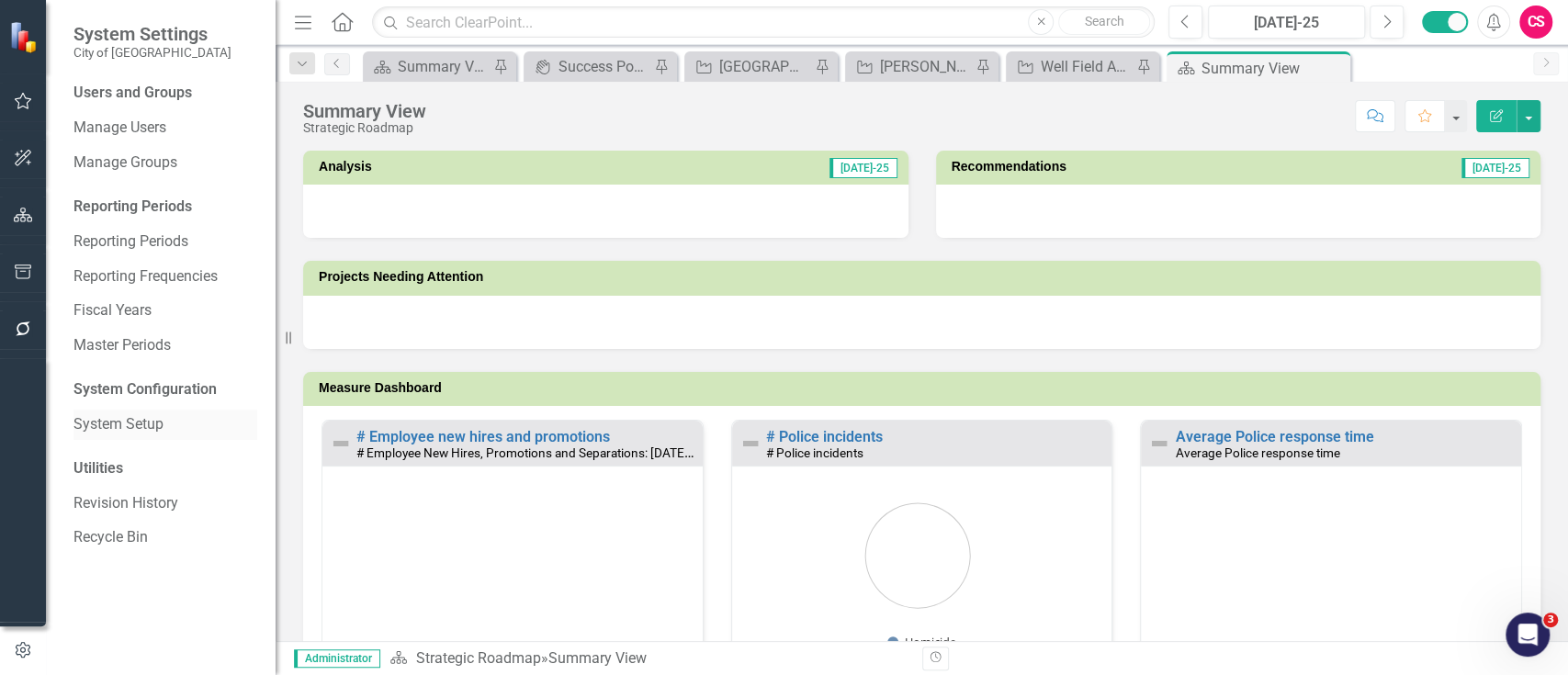
click at [148, 415] on link "System Setup" at bounding box center [165, 424] width 184 height 21
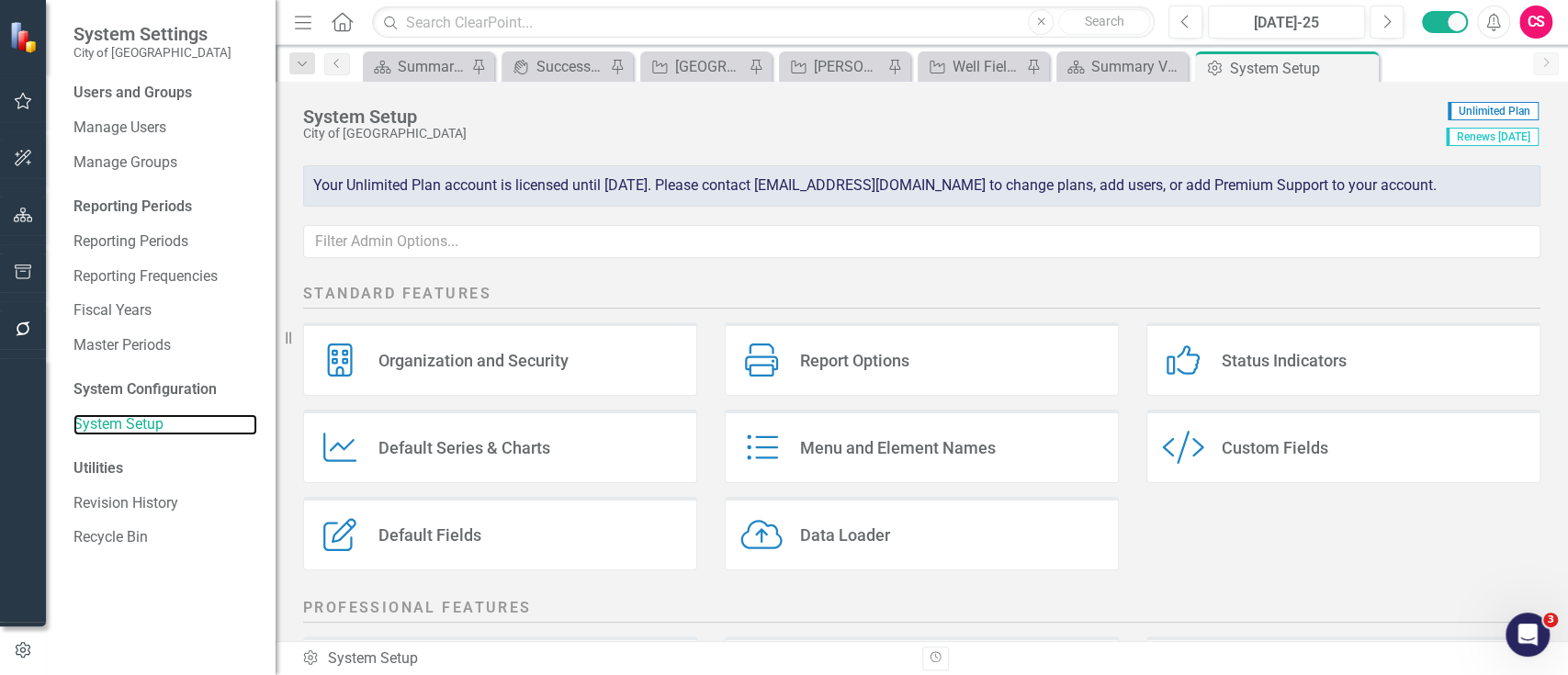
scroll to position [409, 0]
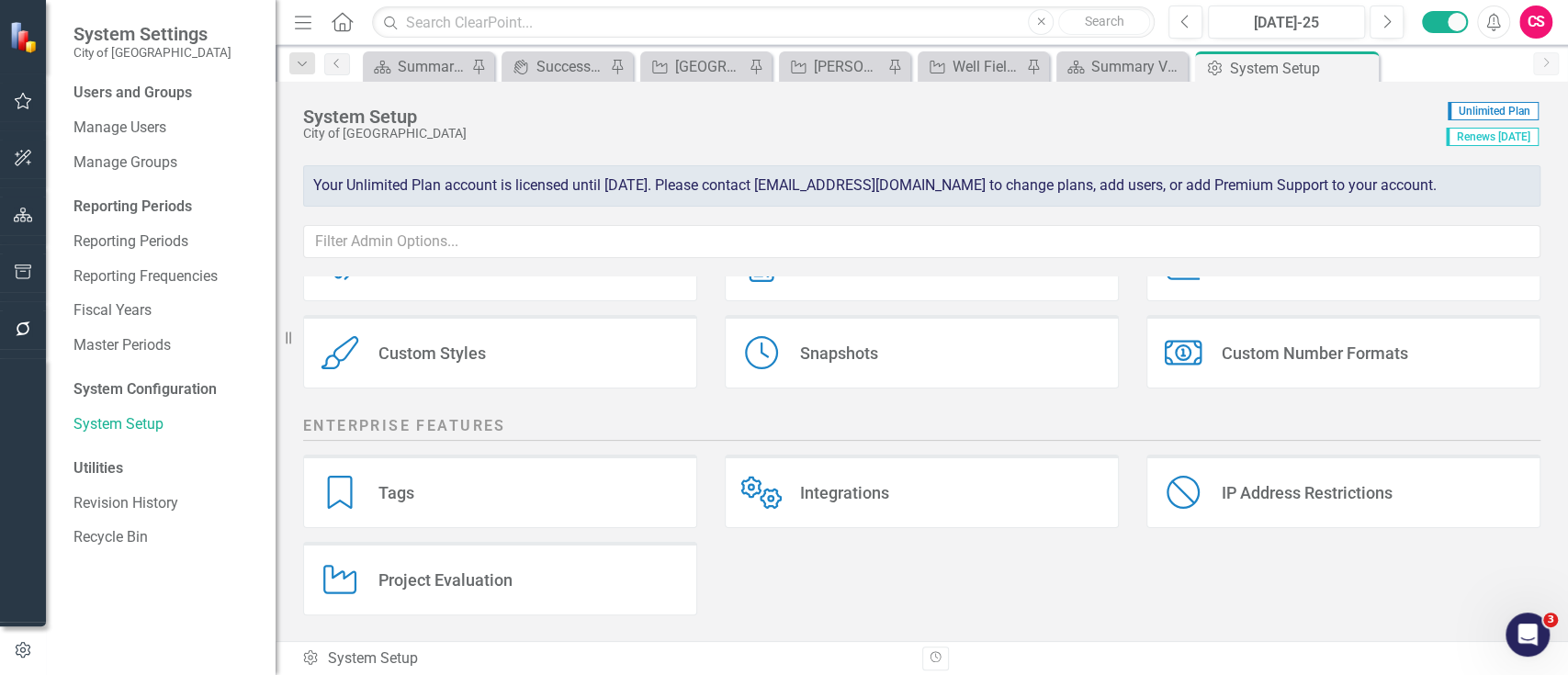
click at [528, 506] on div "Tags Tags" at bounding box center [500, 491] width 394 height 73
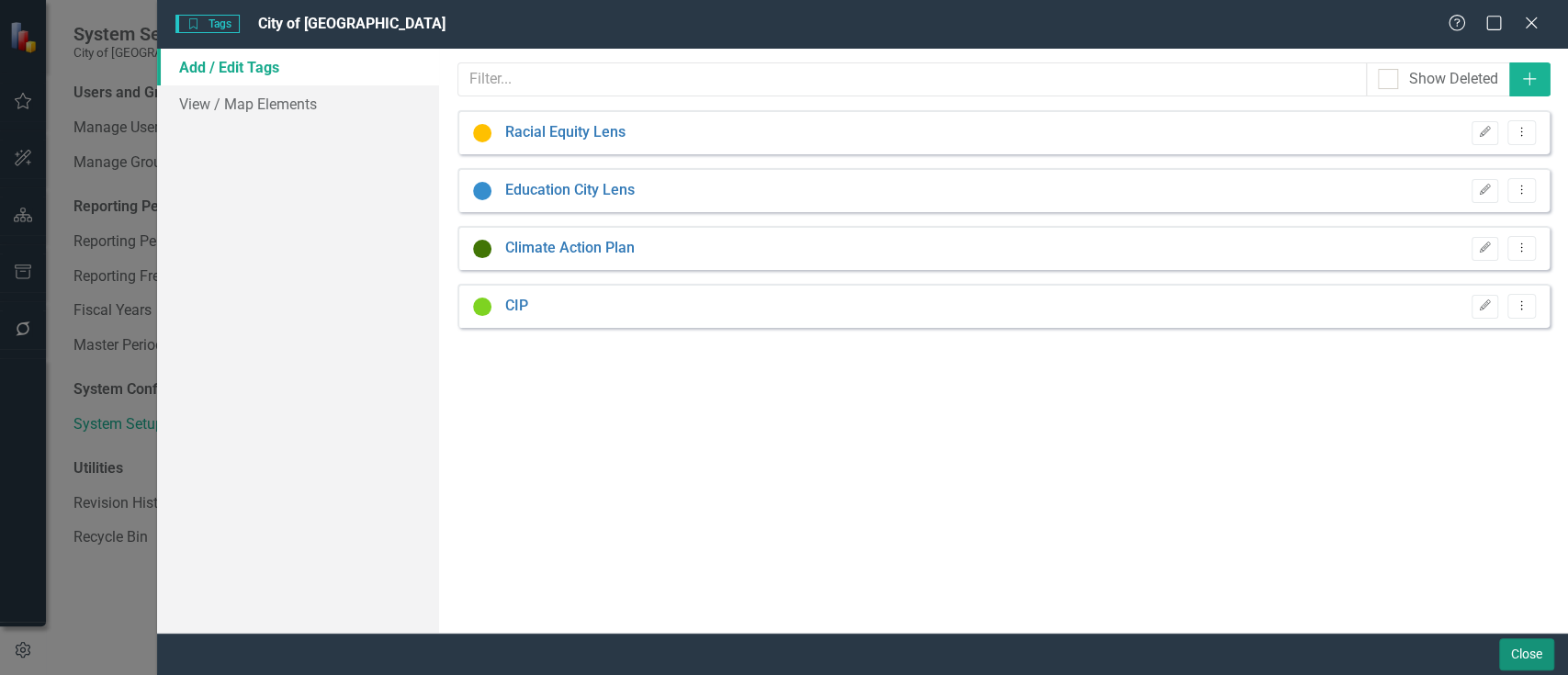
click at [1536, 640] on button "Close" at bounding box center [1526, 654] width 55 height 32
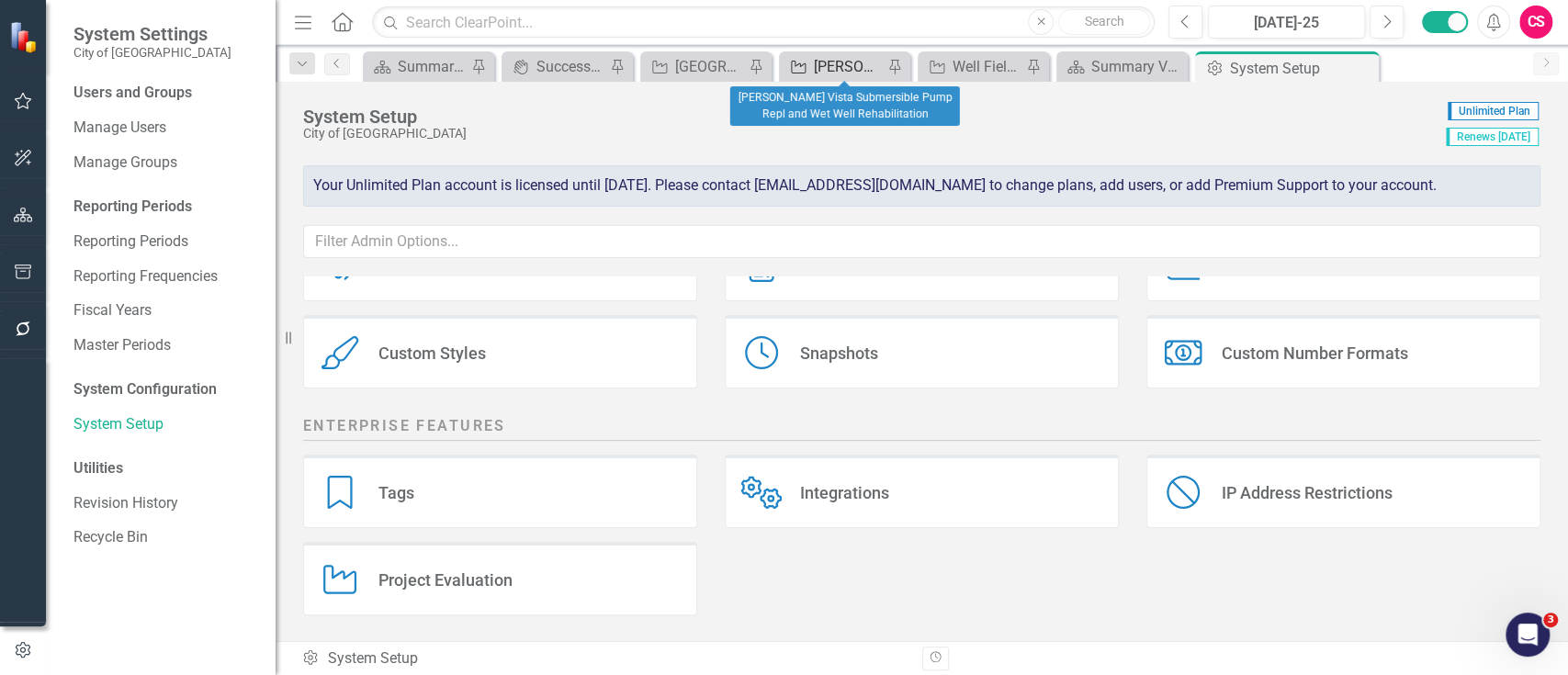
click at [824, 64] on div "[PERSON_NAME] Vista Submersible Pump Repl and Wet Well Rehabilitation" at bounding box center [848, 66] width 69 height 23
